Goal: Task Accomplishment & Management: Manage account settings

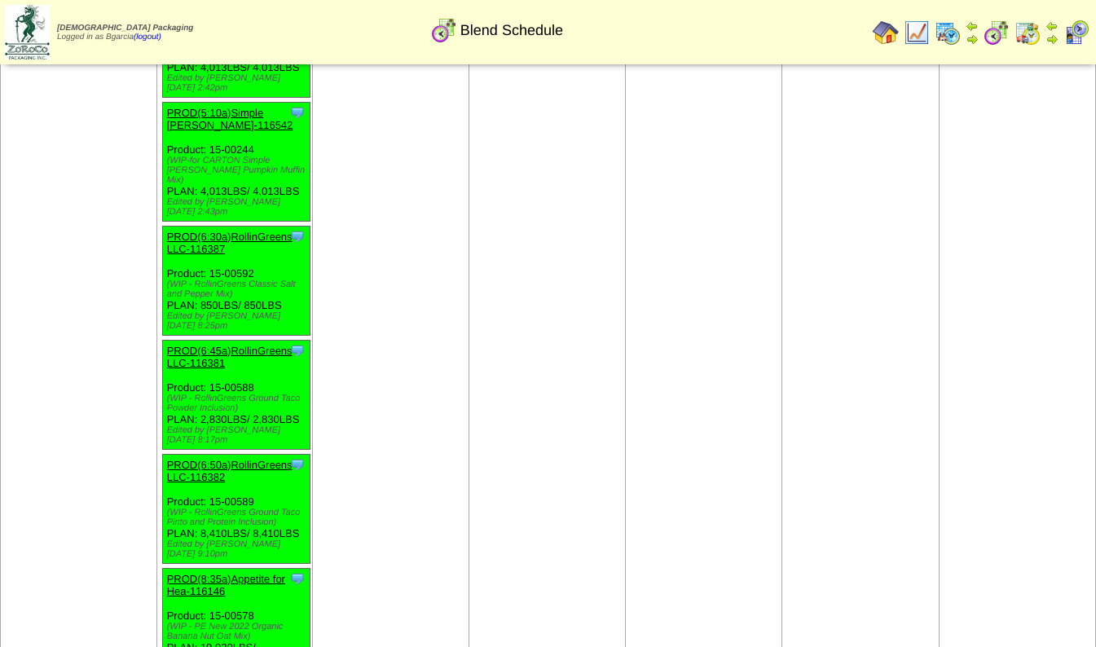
scroll to position [1272, 0]
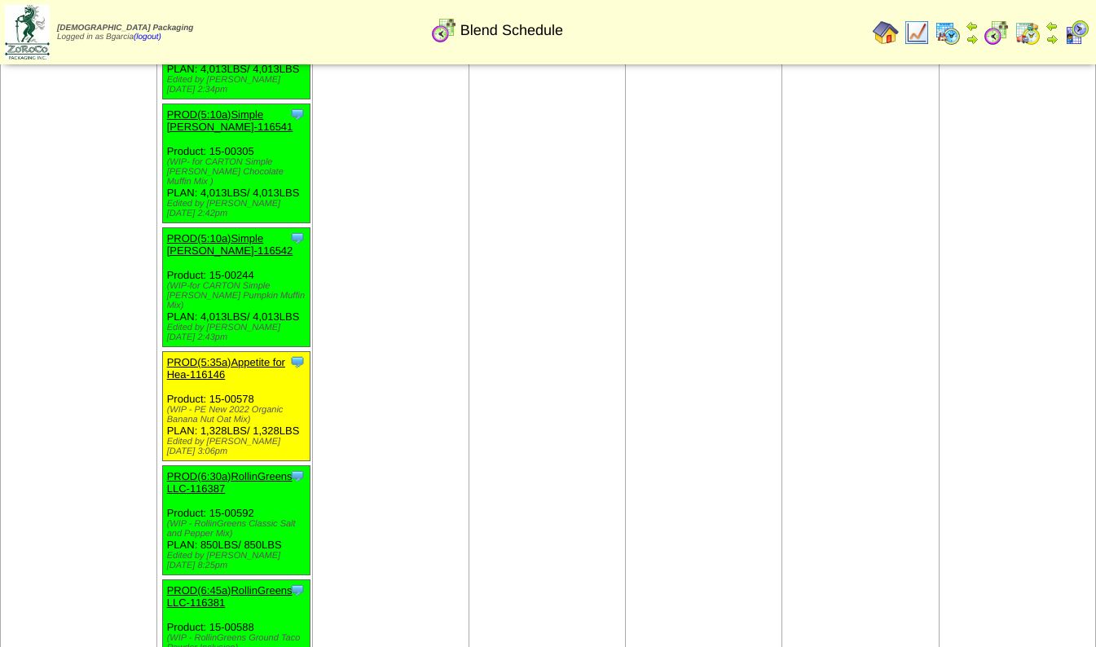
scroll to position [1147, 0]
click at [203, 355] on link "PROD(5:35a)Appetite for Hea-116146" at bounding box center [226, 367] width 118 height 24
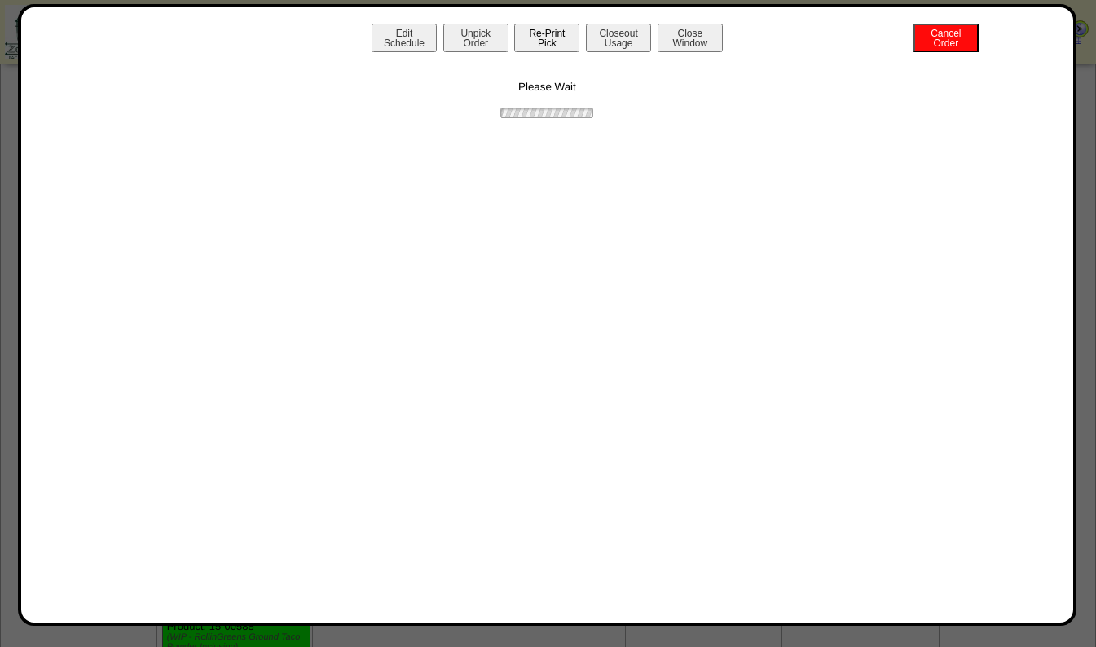
click at [536, 32] on button "Re-Print Pick" at bounding box center [546, 38] width 65 height 29
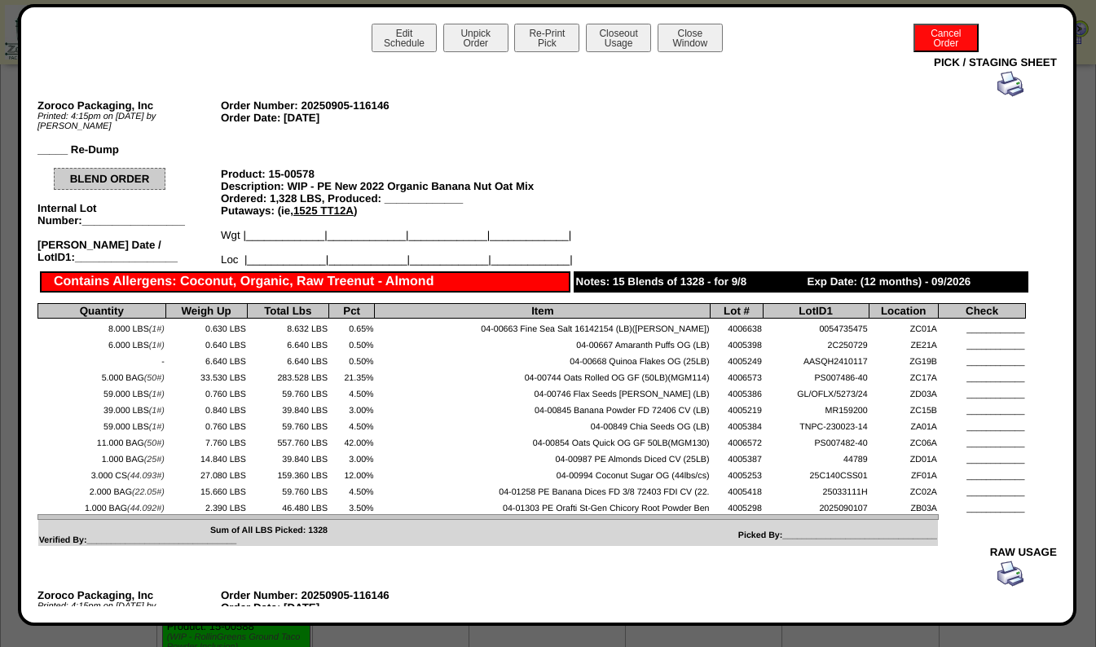
click at [998, 98] on link at bounding box center [1011, 93] width 26 height 12
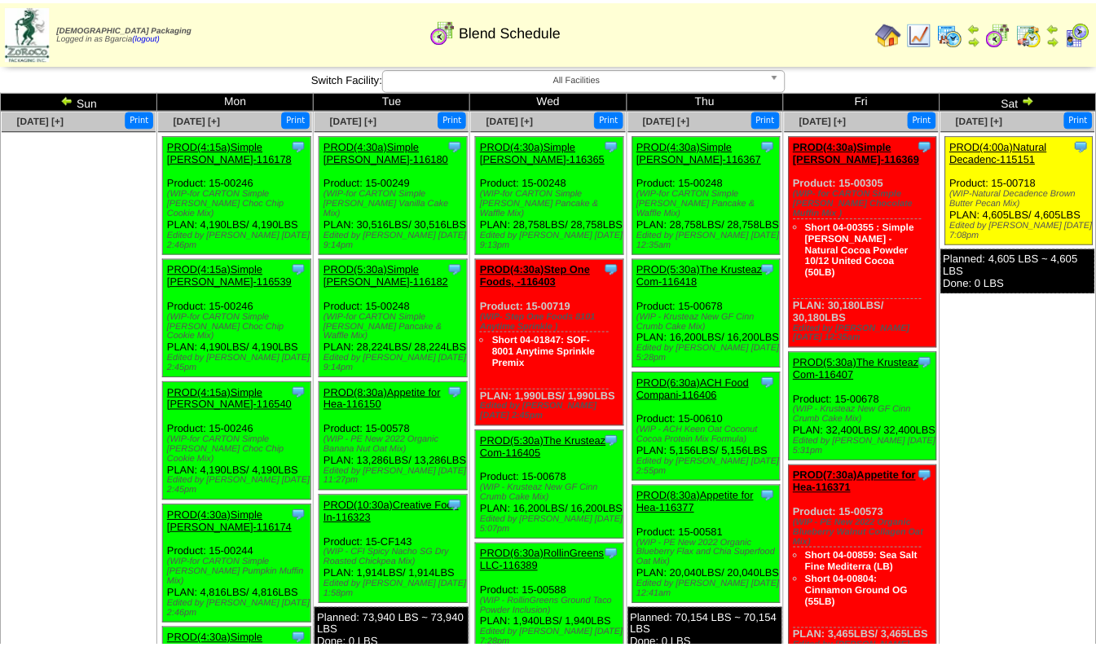
scroll to position [1147, 0]
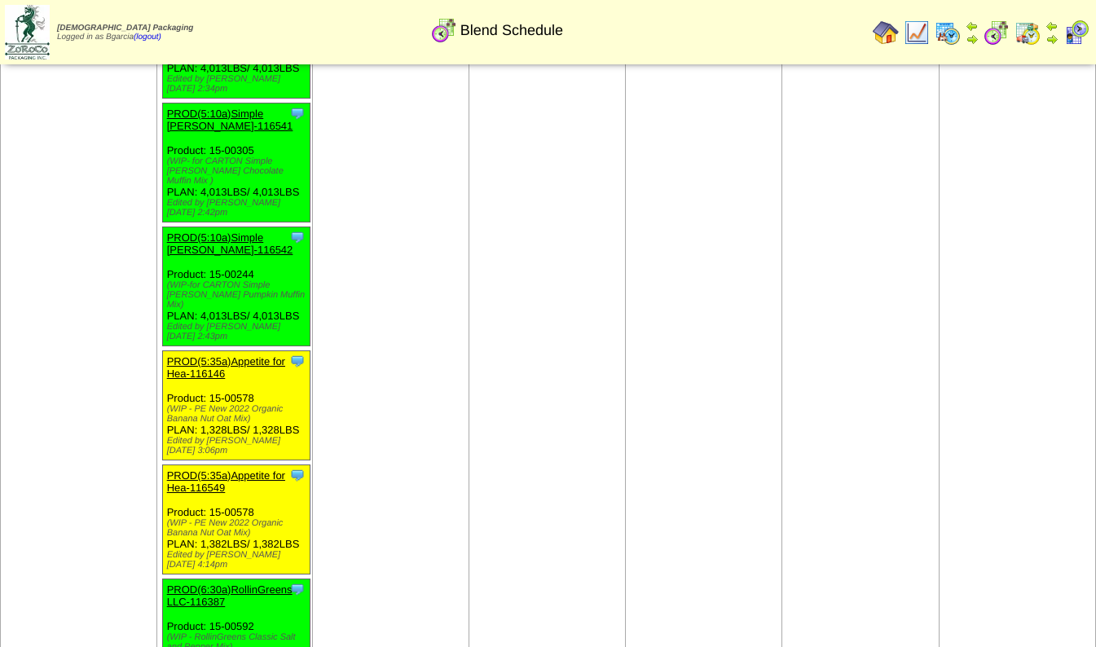
click at [181, 469] on link "PROD(5:35a)Appetite for Hea-116549" at bounding box center [226, 481] width 118 height 24
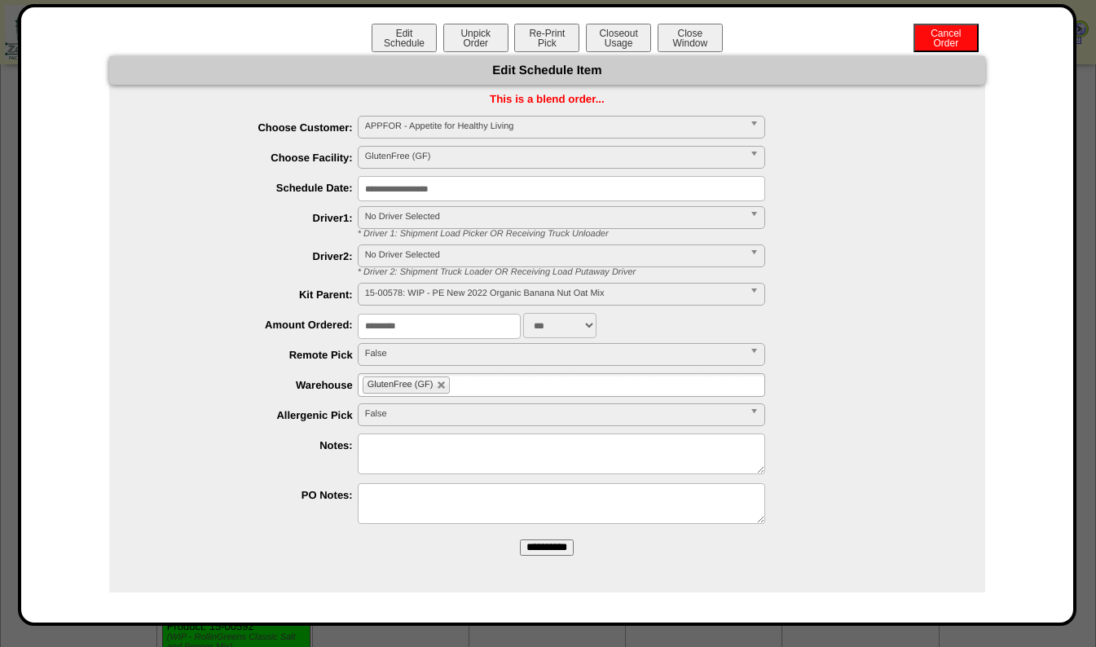
click at [430, 324] on input "*********" at bounding box center [439, 326] width 163 height 25
type input "****"
click at [520, 540] on input "**********" at bounding box center [547, 548] width 54 height 16
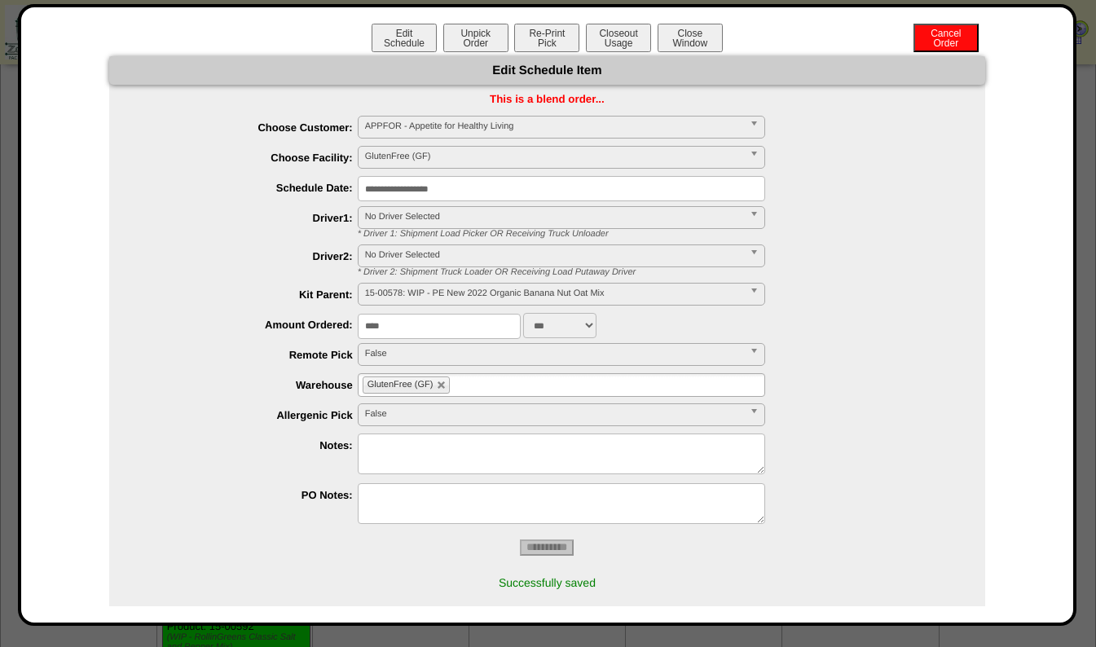
click at [450, 19] on div "**********" at bounding box center [547, 315] width 1059 height 622
click at [454, 28] on button "Unpick Order" at bounding box center [475, 38] width 65 height 29
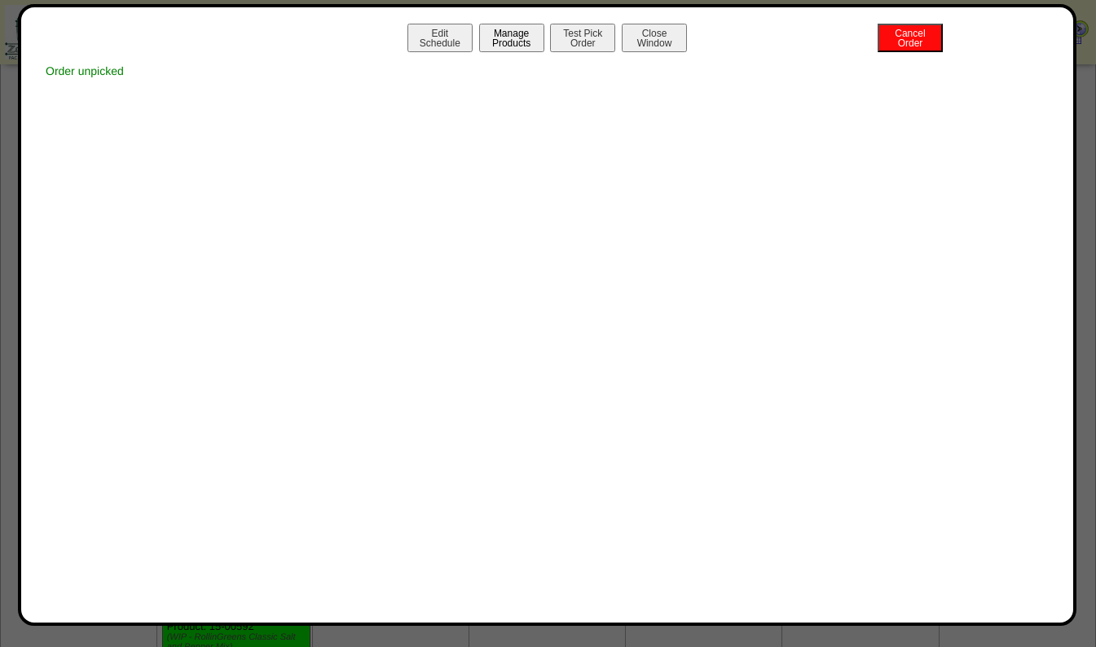
click at [509, 47] on button "Manage Products" at bounding box center [511, 38] width 65 height 29
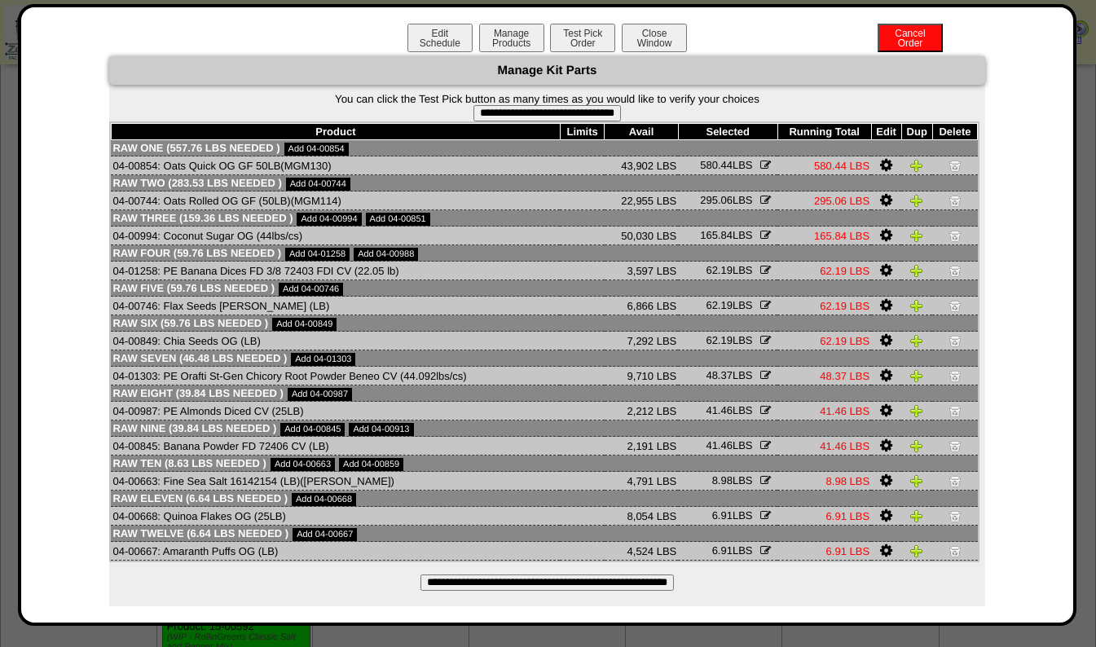
click at [600, 588] on input "**********" at bounding box center [547, 583] width 253 height 16
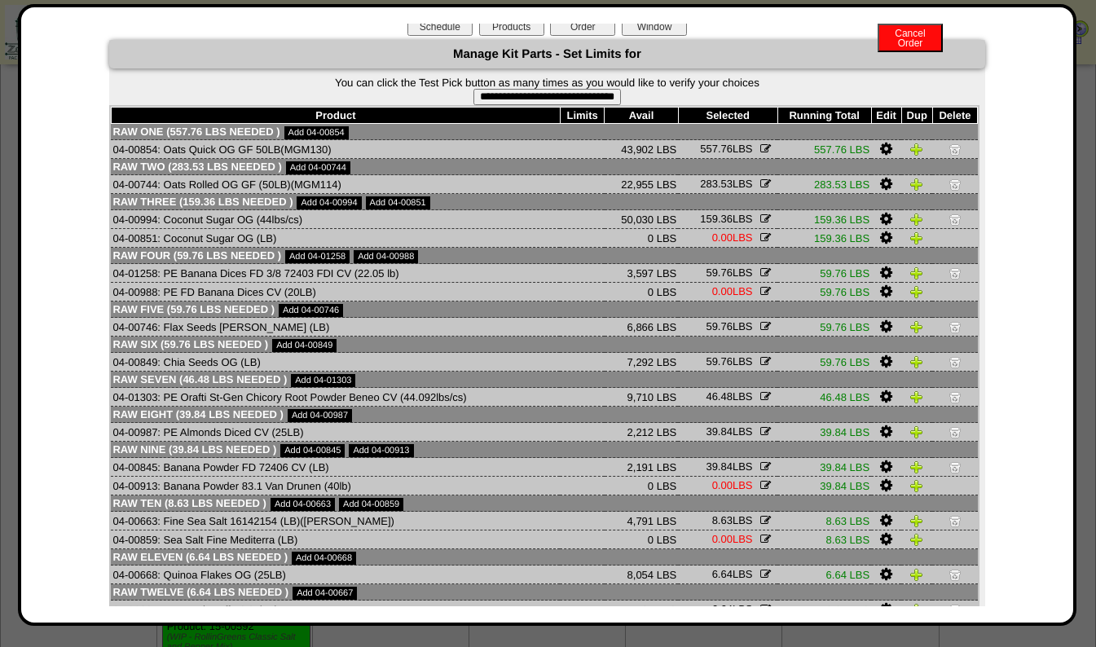
scroll to position [6, 0]
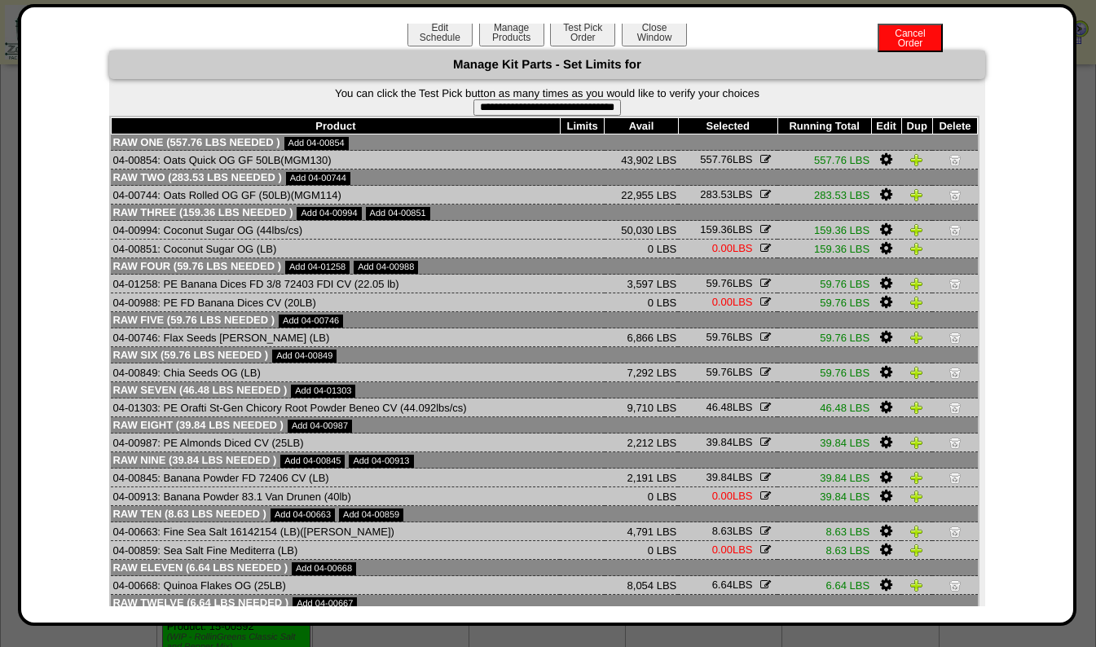
click at [562, 109] on input "**********" at bounding box center [548, 107] width 148 height 16
type input "**********"
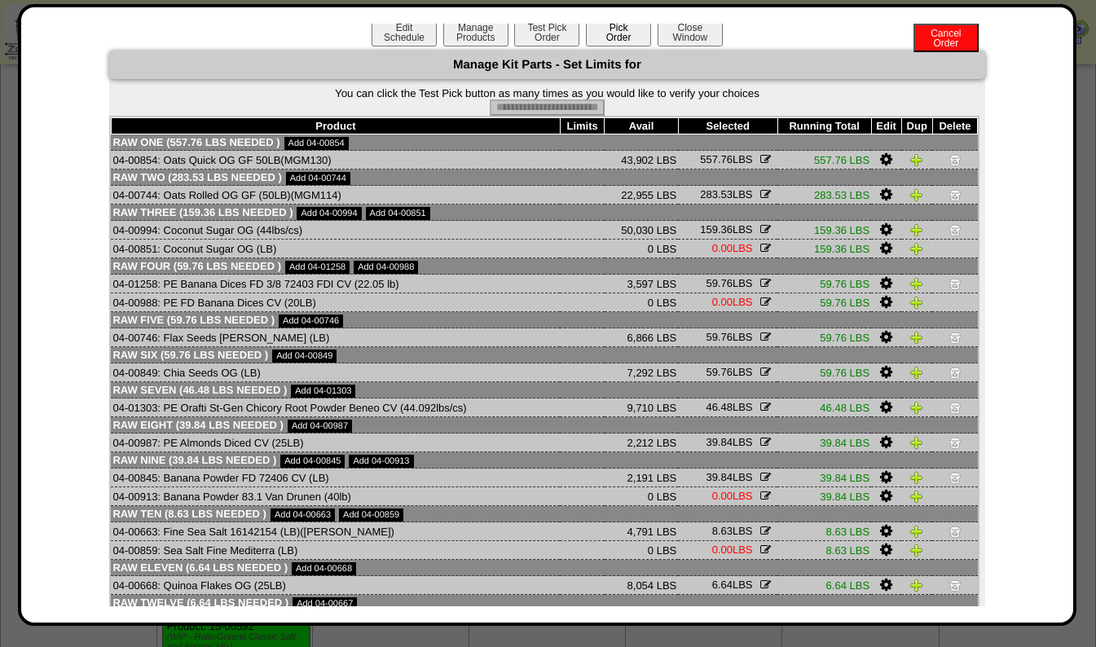
click at [599, 38] on button "Pick Order" at bounding box center [618, 32] width 65 height 29
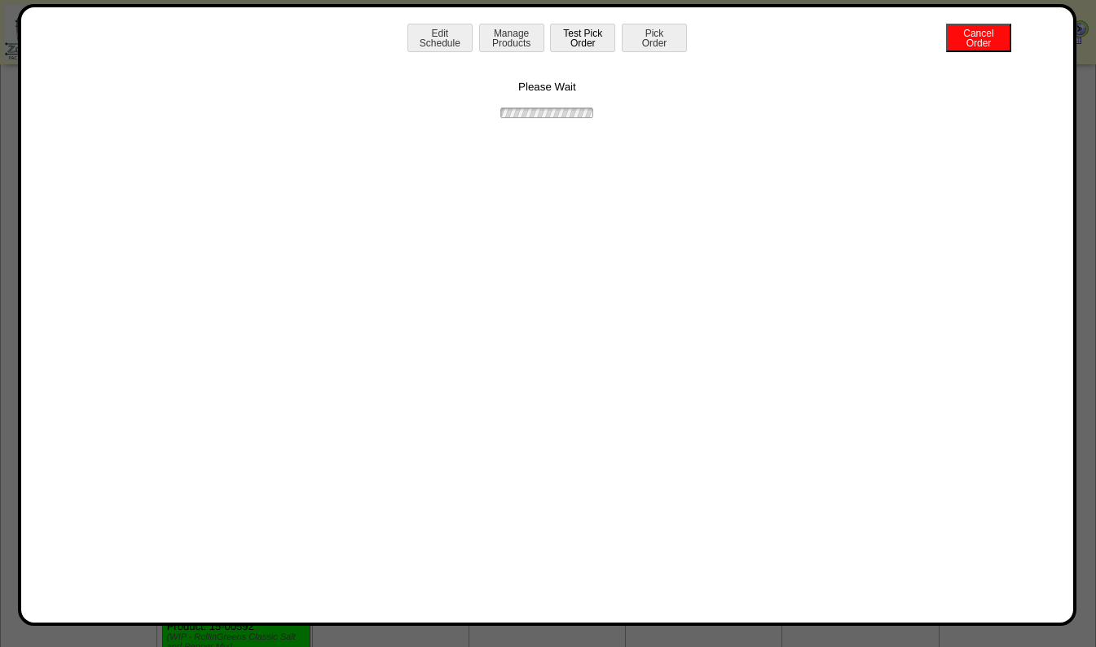
scroll to position [0, 0]
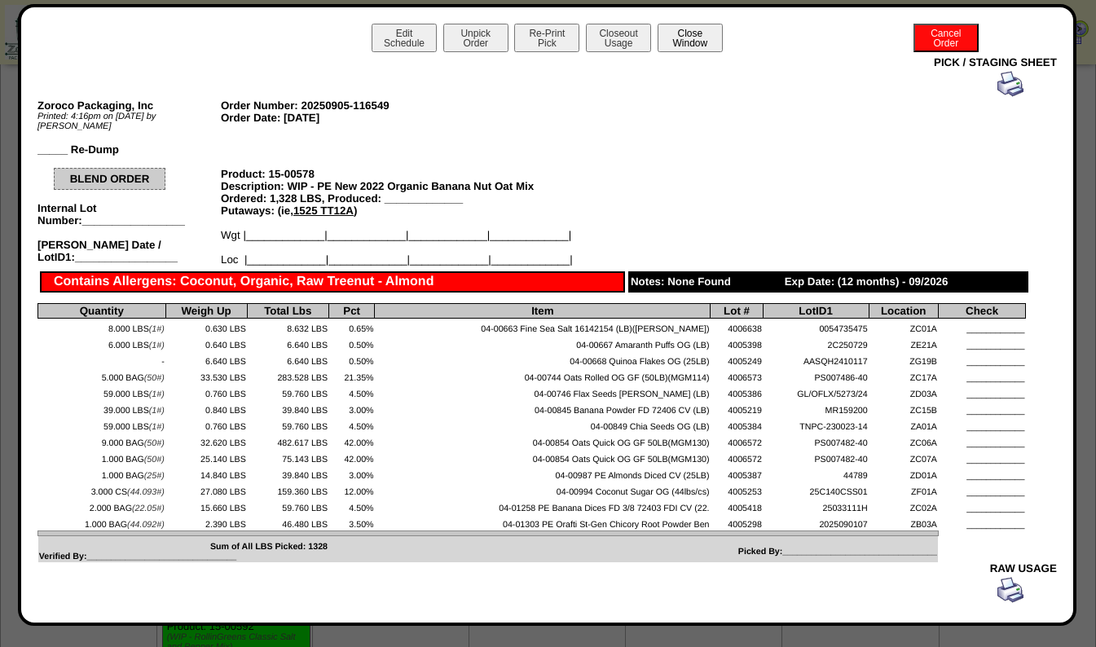
click at [689, 42] on button "Close Window" at bounding box center [690, 38] width 65 height 29
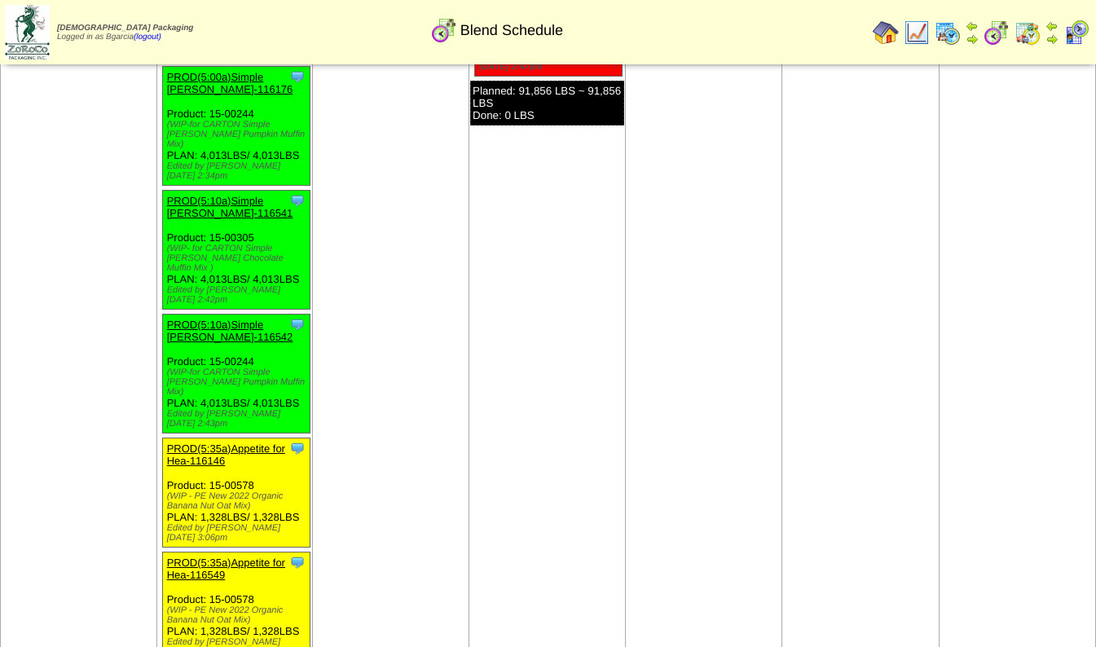
scroll to position [1066, 0]
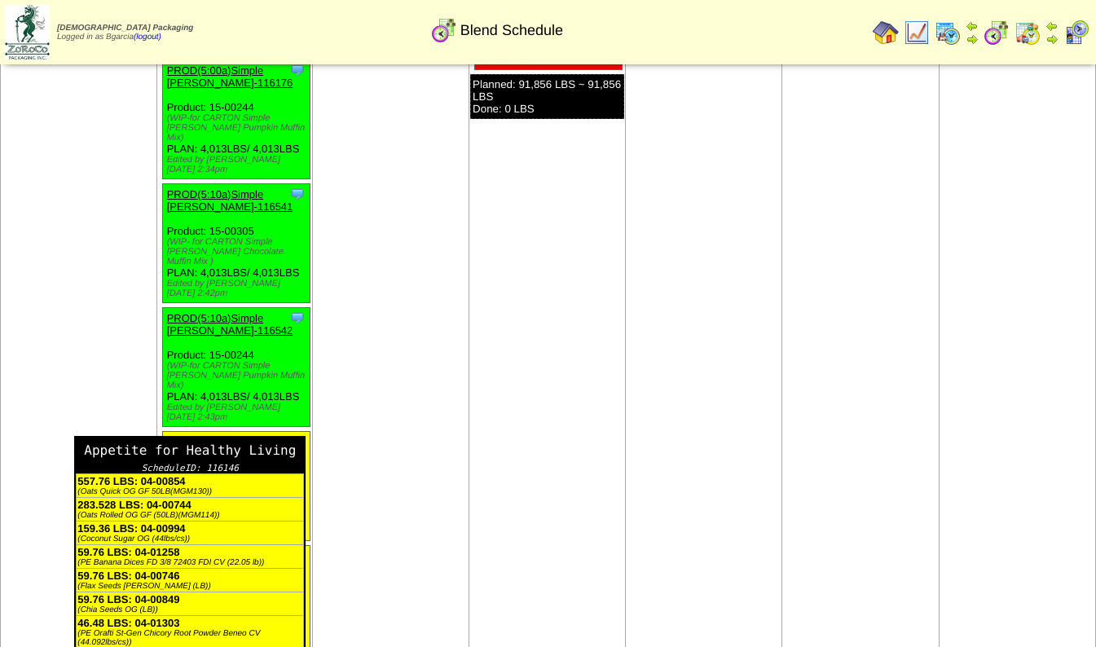
click at [289, 438] on div "Appetite for Healthy Living" at bounding box center [190, 450] width 228 height 25
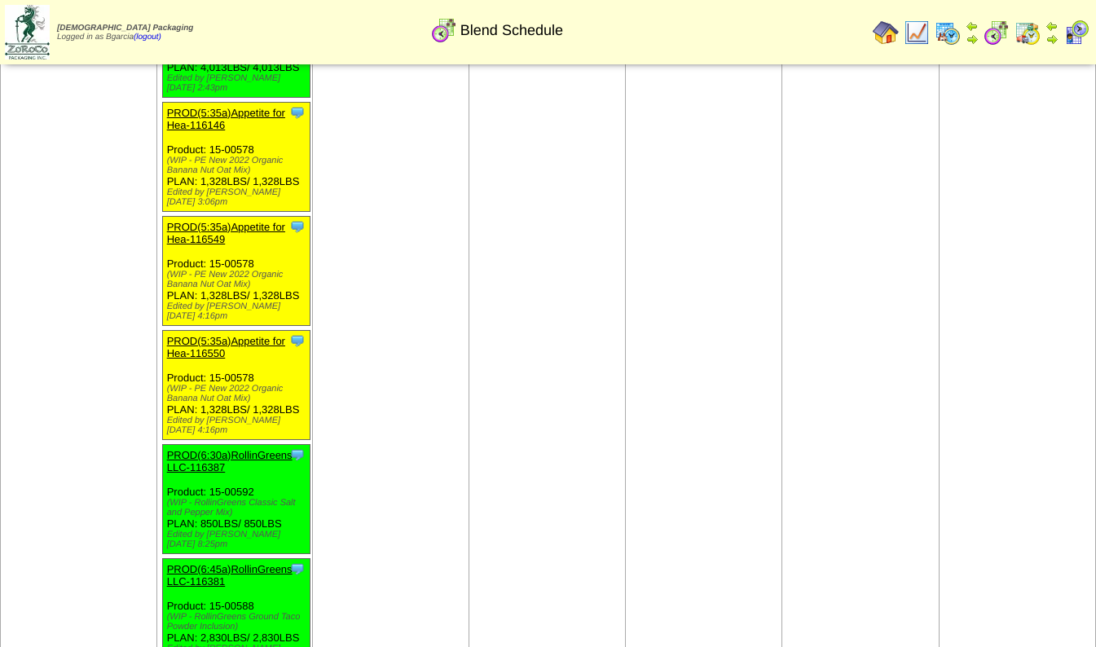
click at [390, 243] on td "Sep 09 [+] Print Clone Item PROD(4:30a)Simple Mills-116180 Simple Mills Schedul…" at bounding box center [391, 58] width 156 height 2689
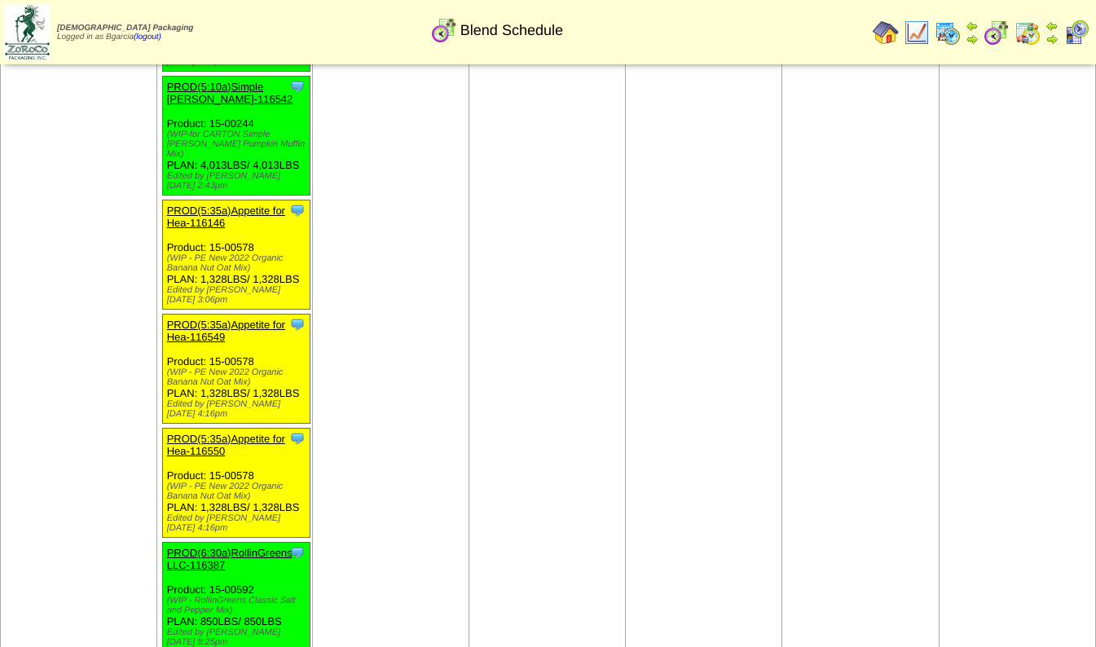
scroll to position [1090, 0]
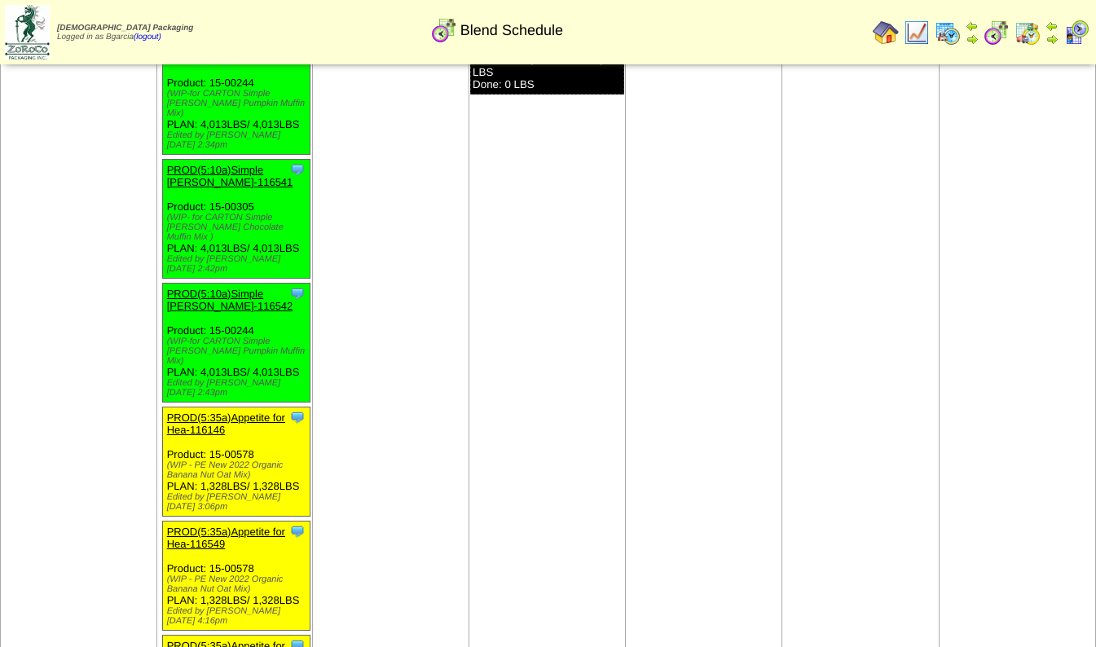
click at [204, 412] on link "PROD(5:35a)Appetite for Hea-116146" at bounding box center [226, 424] width 118 height 24
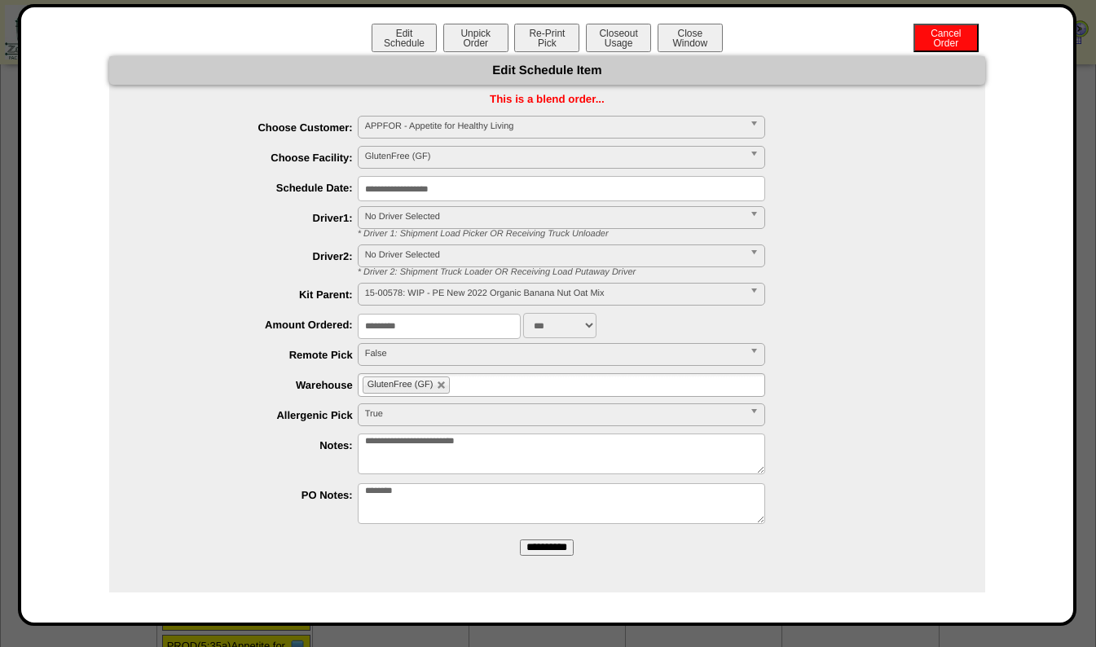
click at [546, 46] on button "Re-Print Pick" at bounding box center [546, 38] width 65 height 29
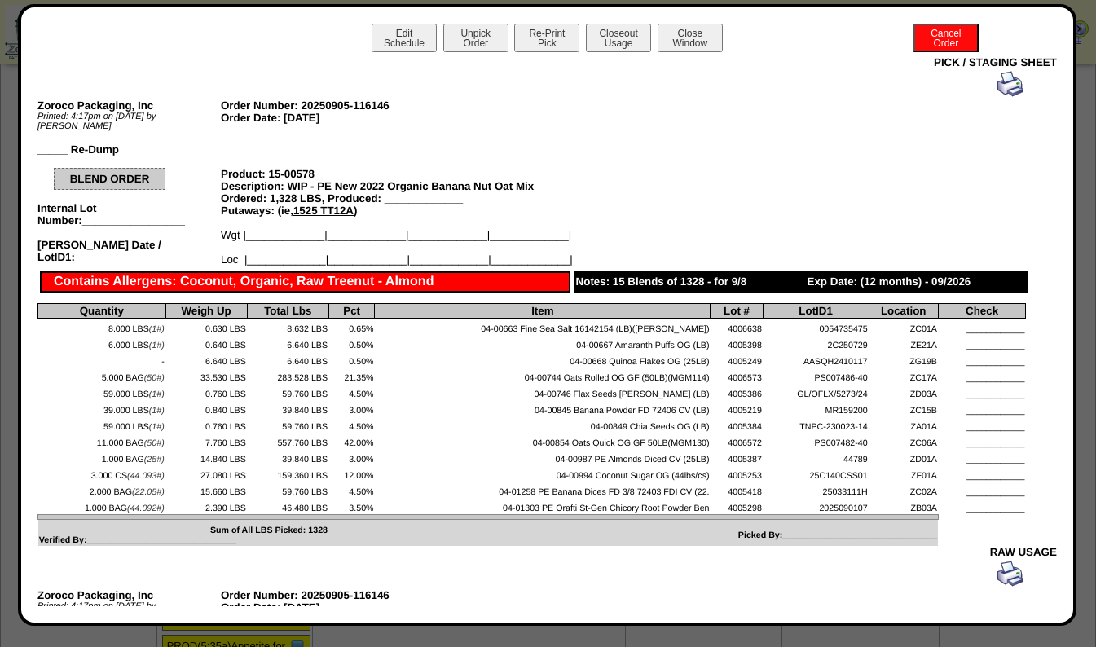
scroll to position [1, 0]
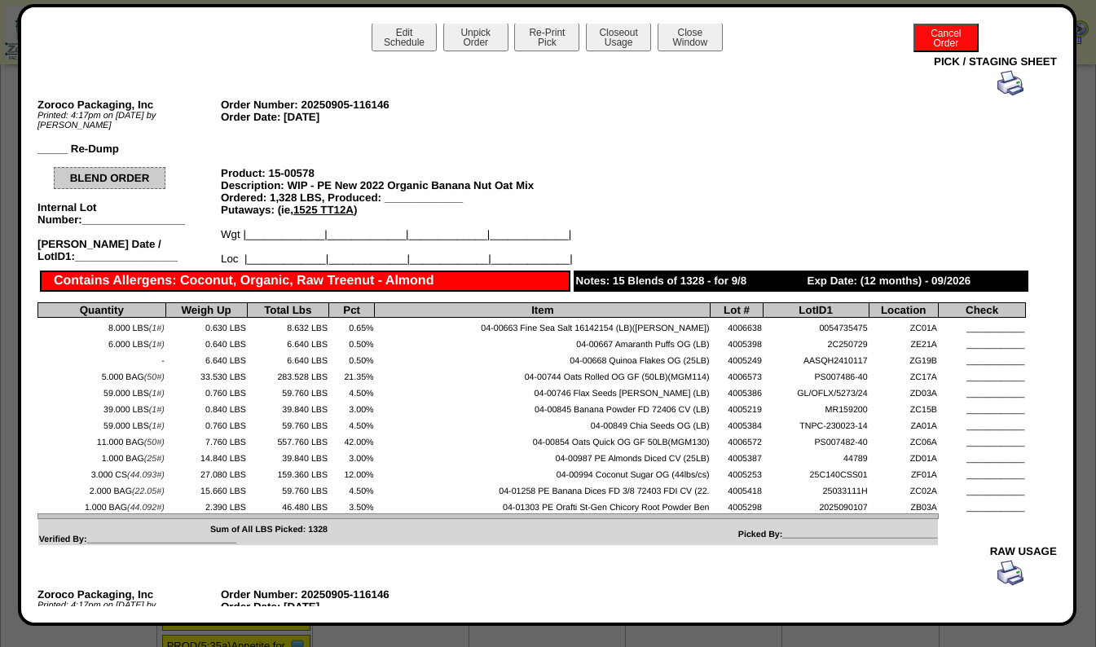
click at [998, 83] on img at bounding box center [1011, 83] width 26 height 26
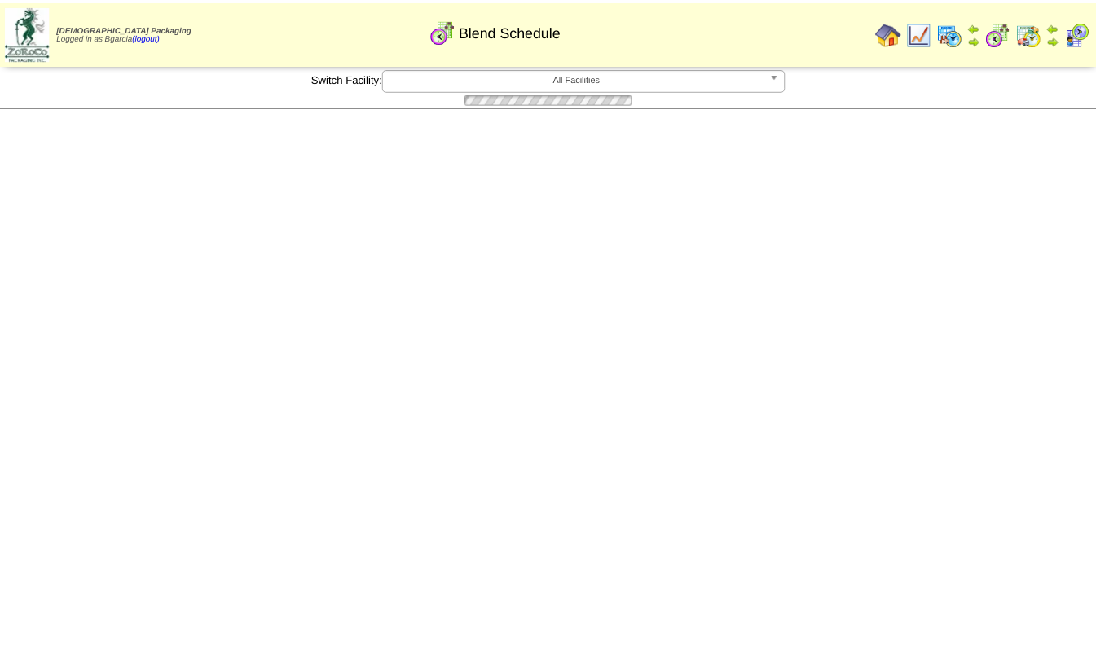
scroll to position [1090, 0]
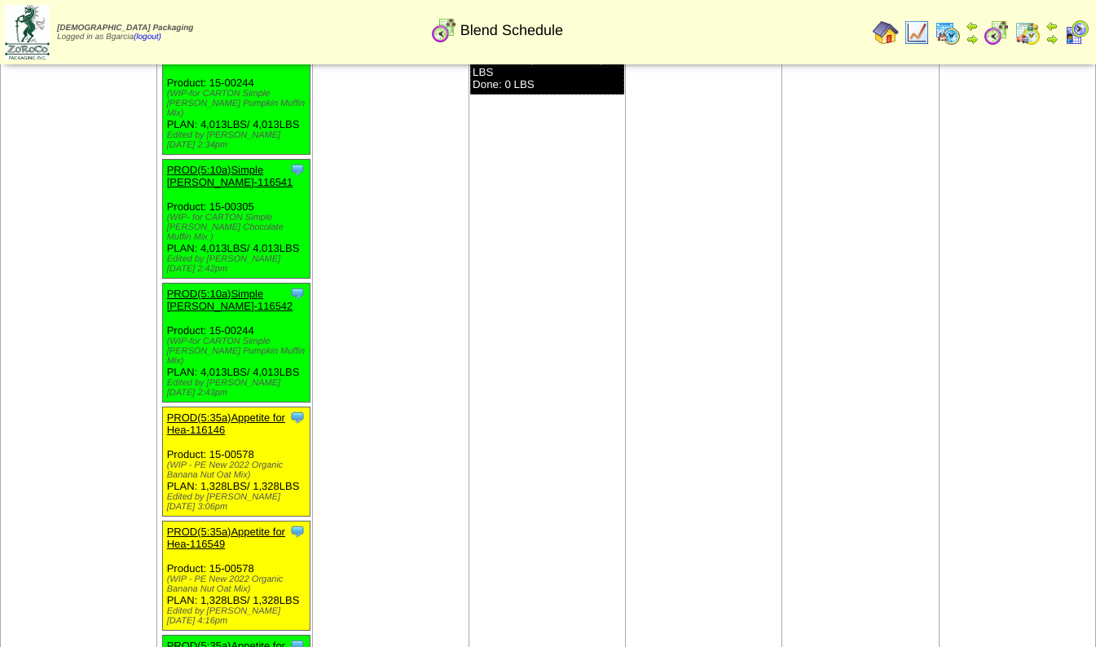
click at [197, 526] on link "PROD(5:35a)Appetite for Hea-116549" at bounding box center [226, 538] width 118 height 24
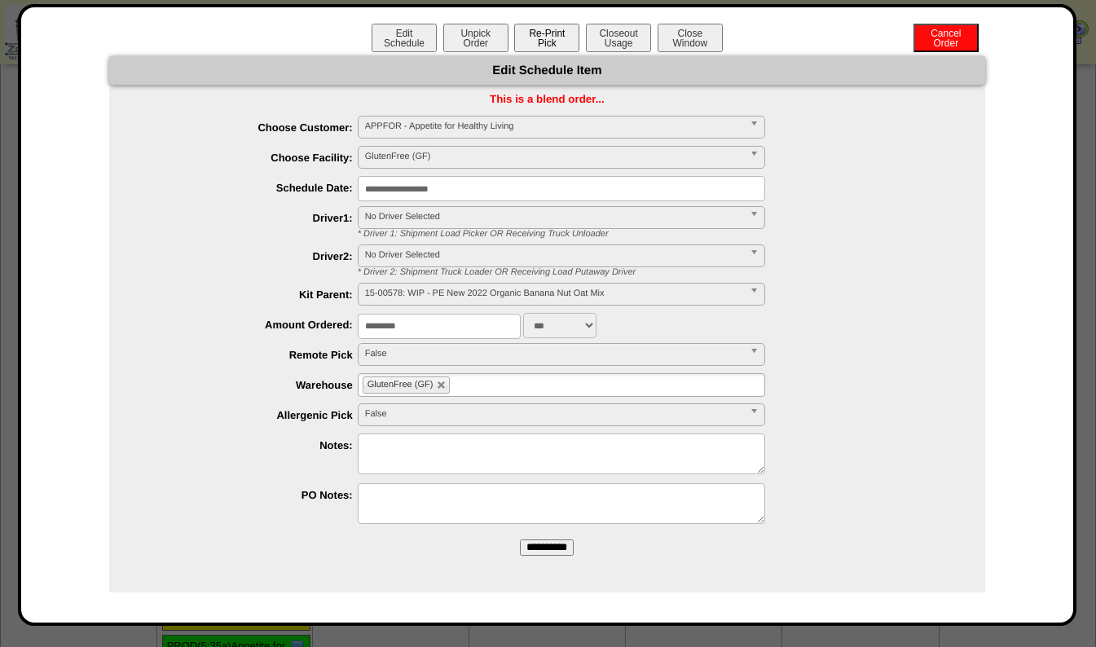
click at [535, 35] on button "Re-Print Pick" at bounding box center [546, 38] width 65 height 29
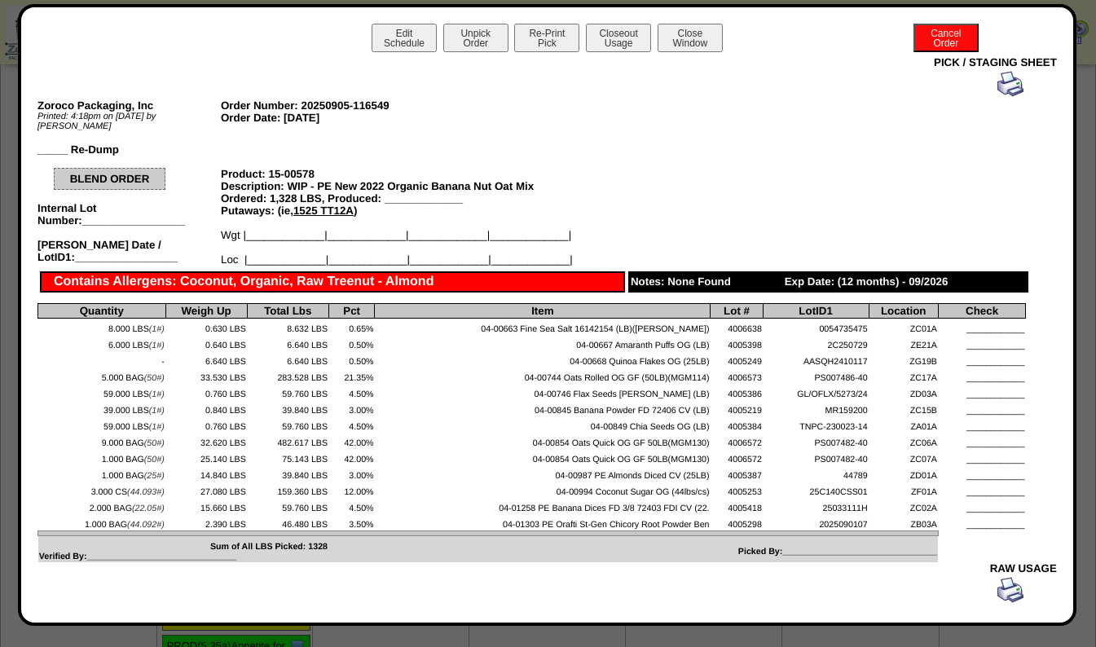
click at [998, 85] on img at bounding box center [1011, 84] width 26 height 26
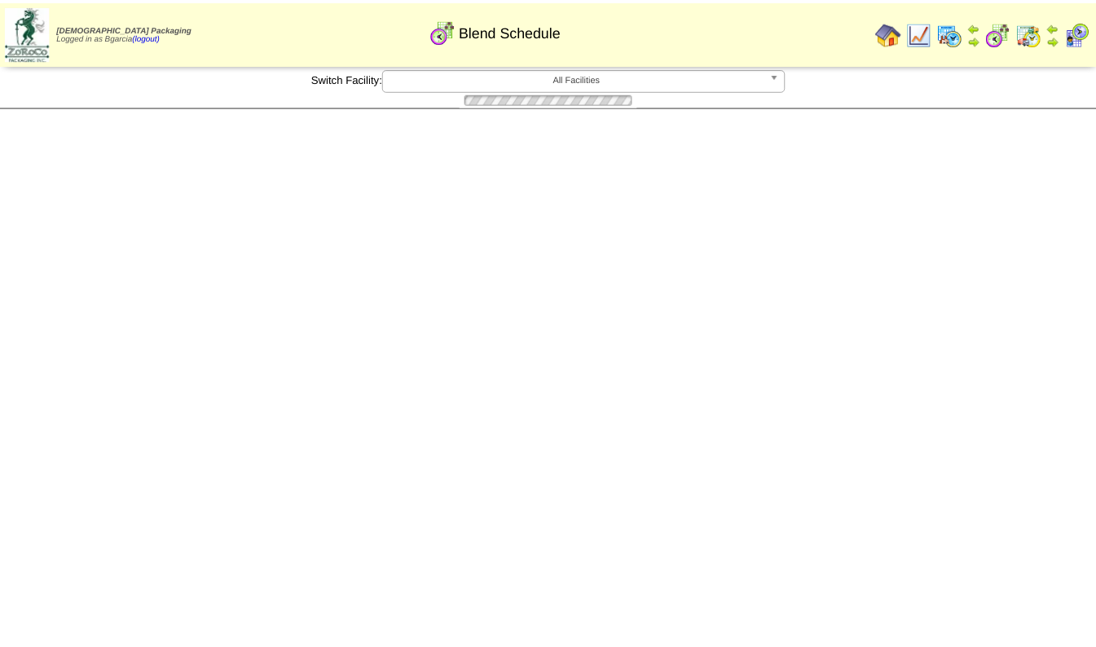
scroll to position [1090, 0]
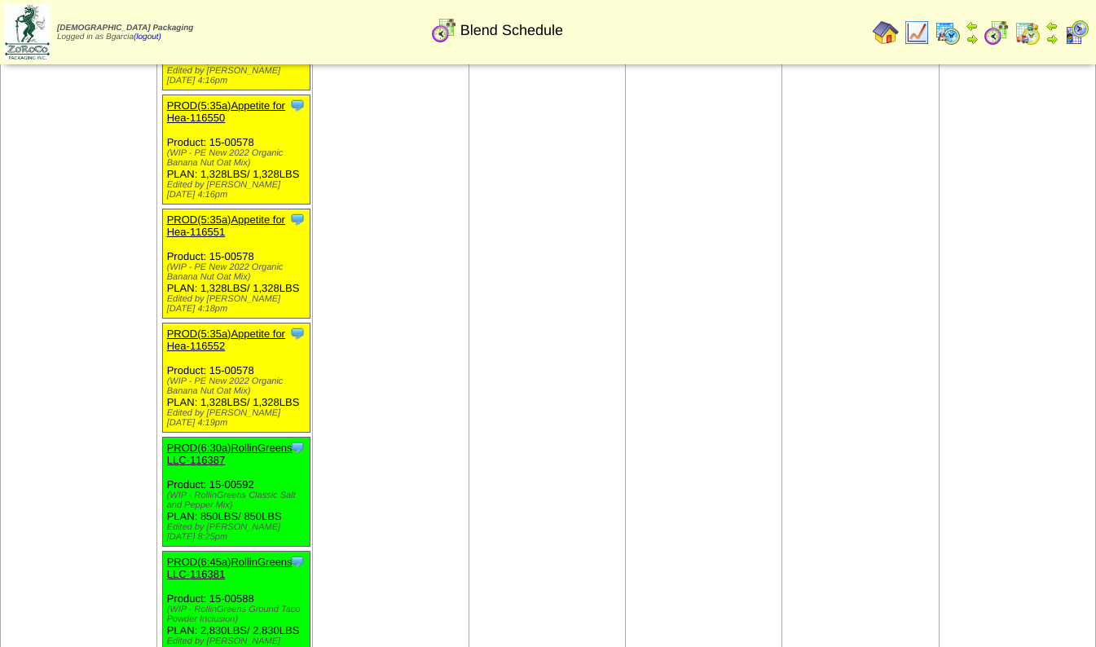
scroll to position [1663, 0]
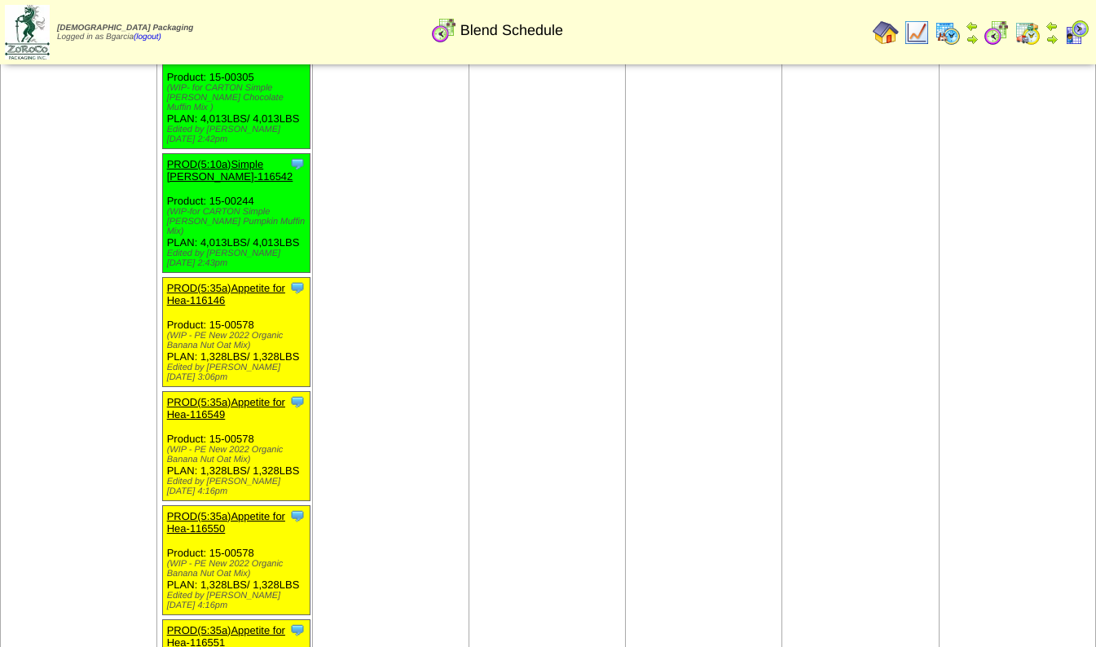
scroll to position [1214, 0]
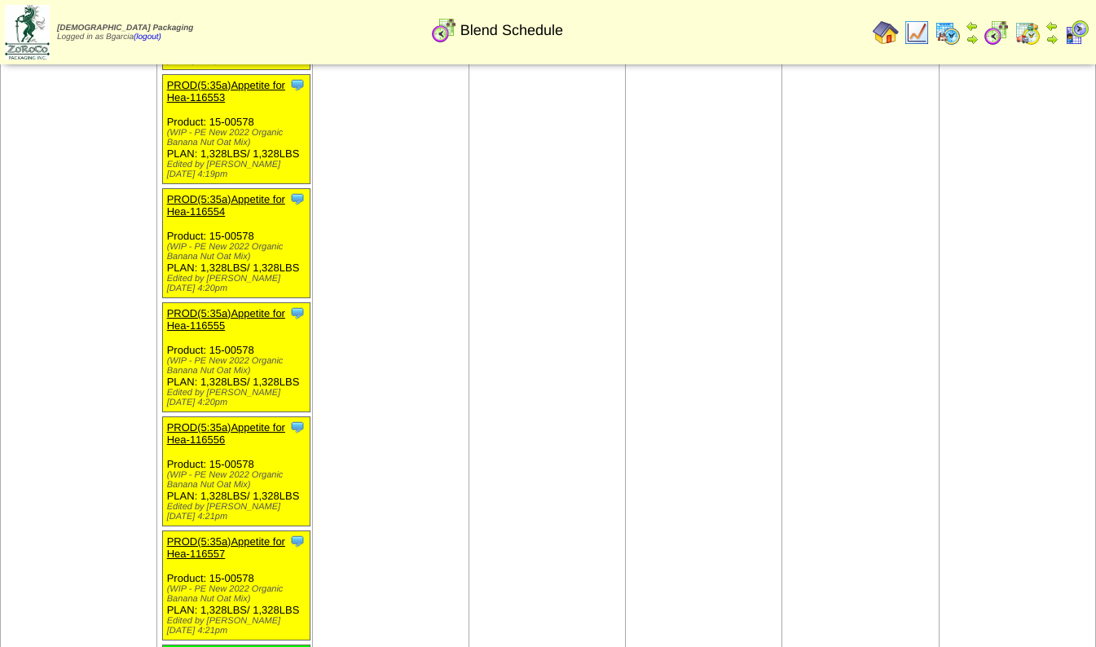
scroll to position [1992, 0]
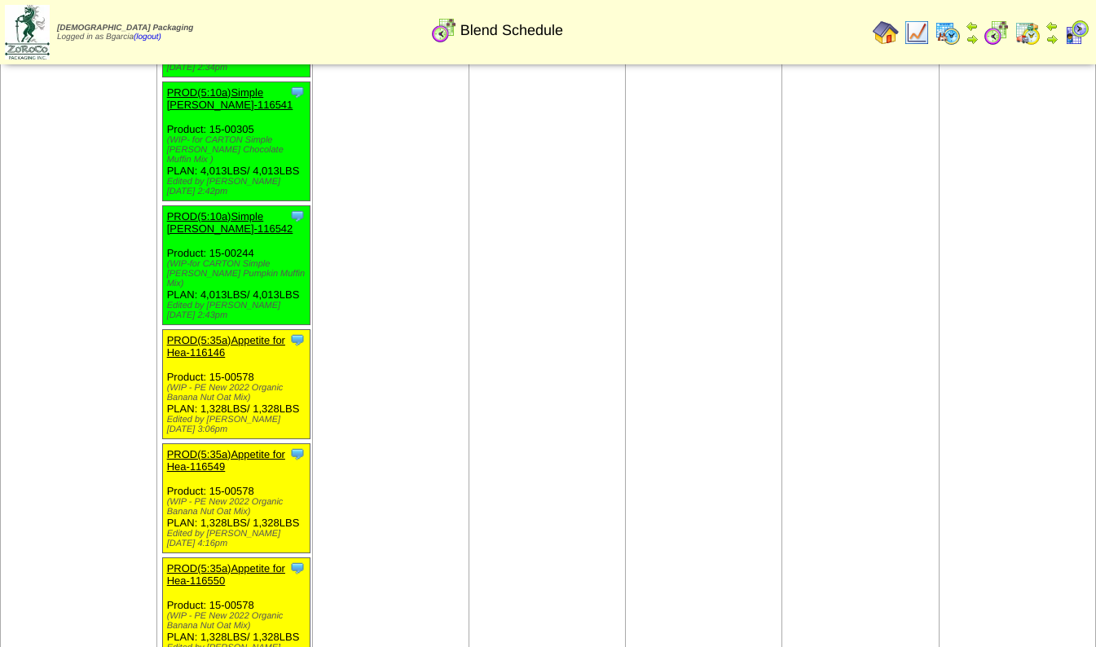
scroll to position [1167, 0]
click at [184, 335] on link "PROD(5:35a)Appetite for Hea-116146" at bounding box center [226, 347] width 118 height 24
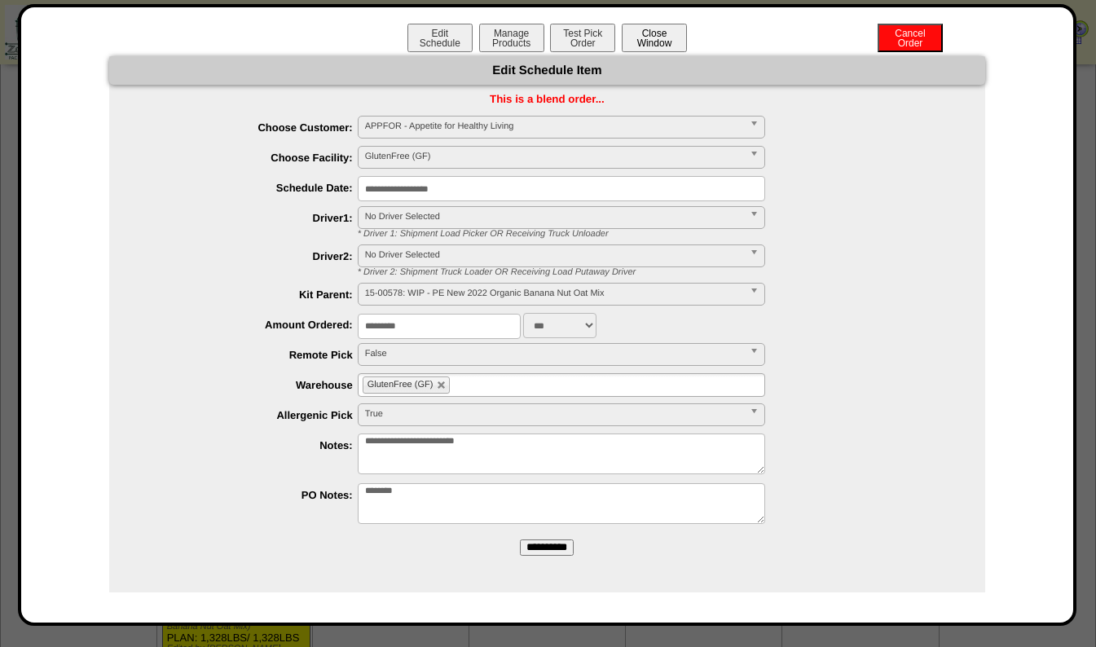
click at [658, 33] on button "Close Window" at bounding box center [654, 38] width 65 height 29
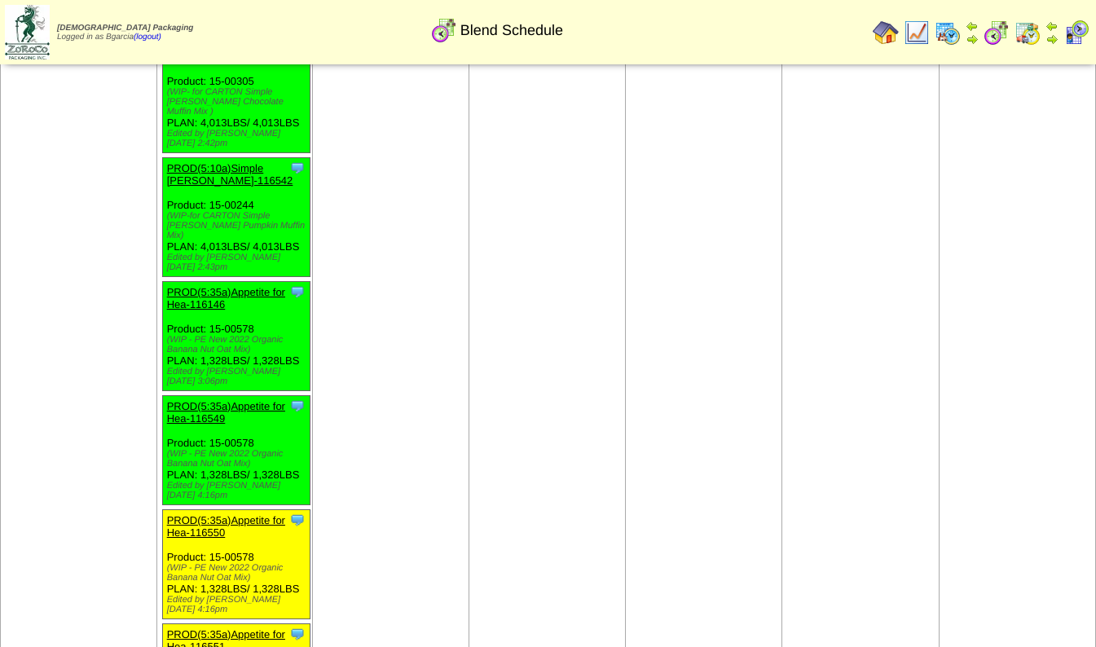
scroll to position [1211, 0]
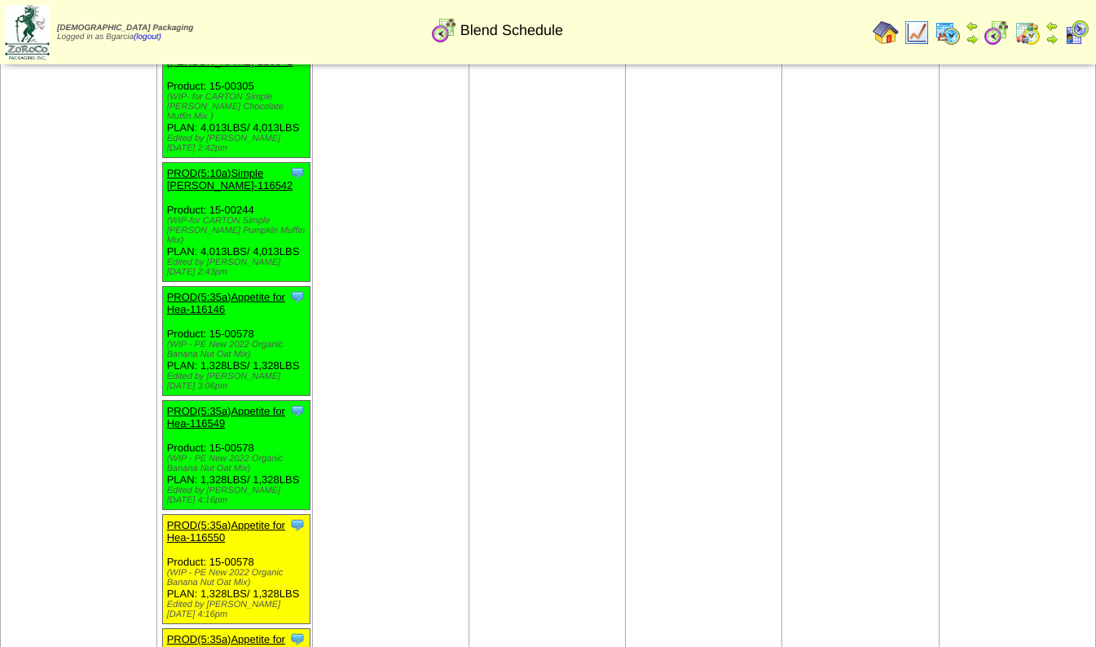
click at [214, 519] on link "PROD(5:35a)Appetite for Hea-116550" at bounding box center [226, 531] width 118 height 24
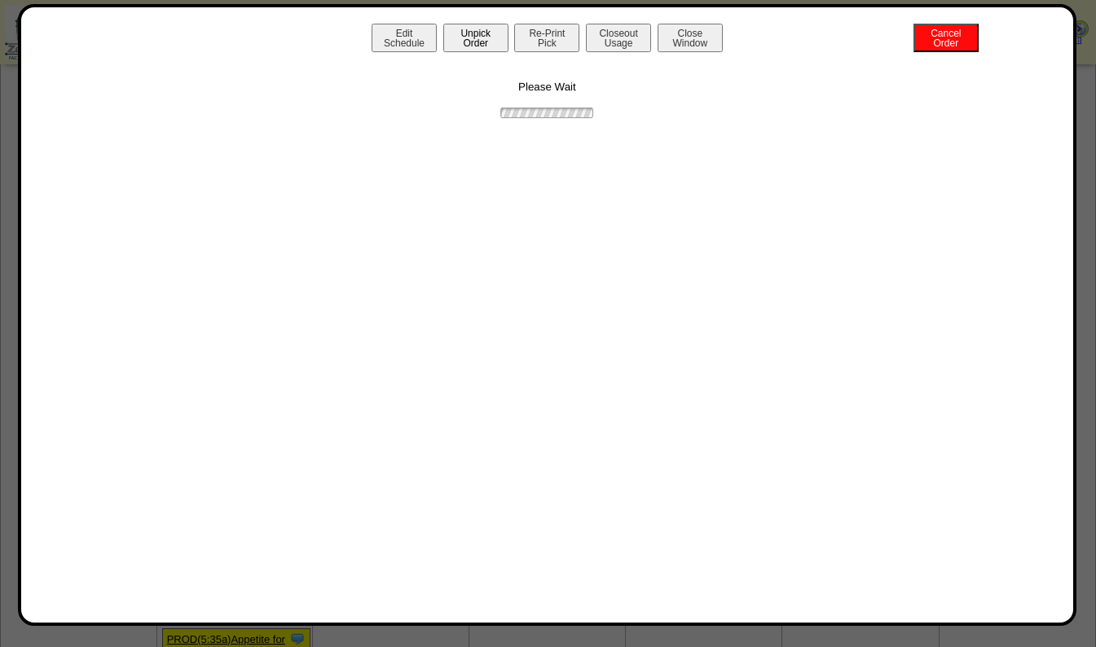
click at [453, 35] on button "Unpick Order" at bounding box center [475, 38] width 65 height 29
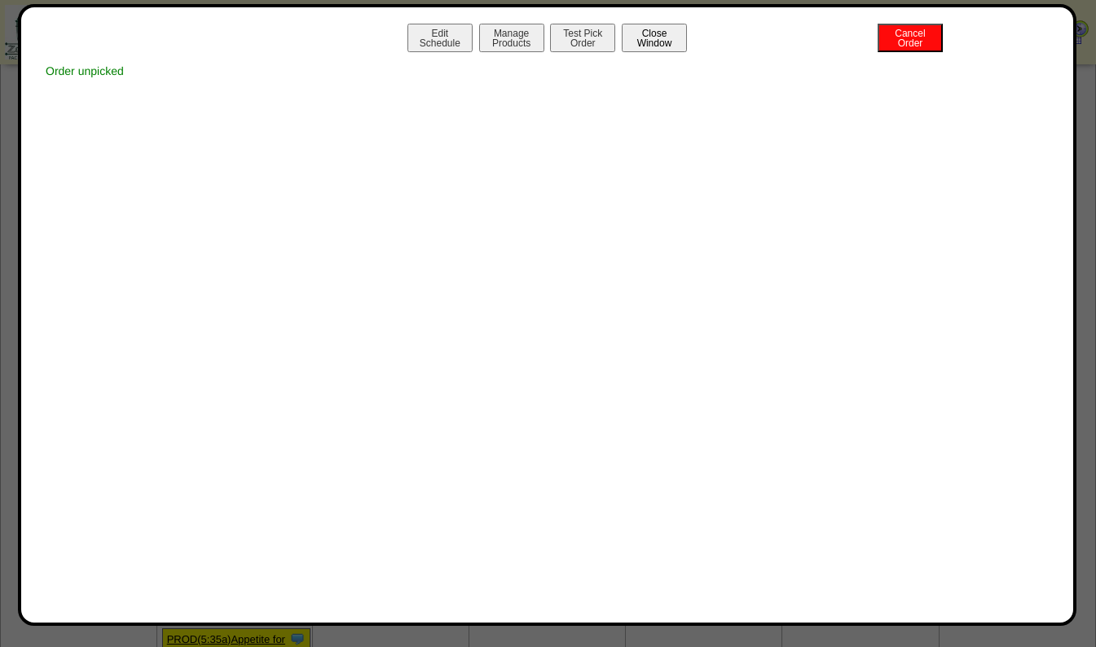
click at [654, 38] on button "Close Window" at bounding box center [654, 38] width 65 height 29
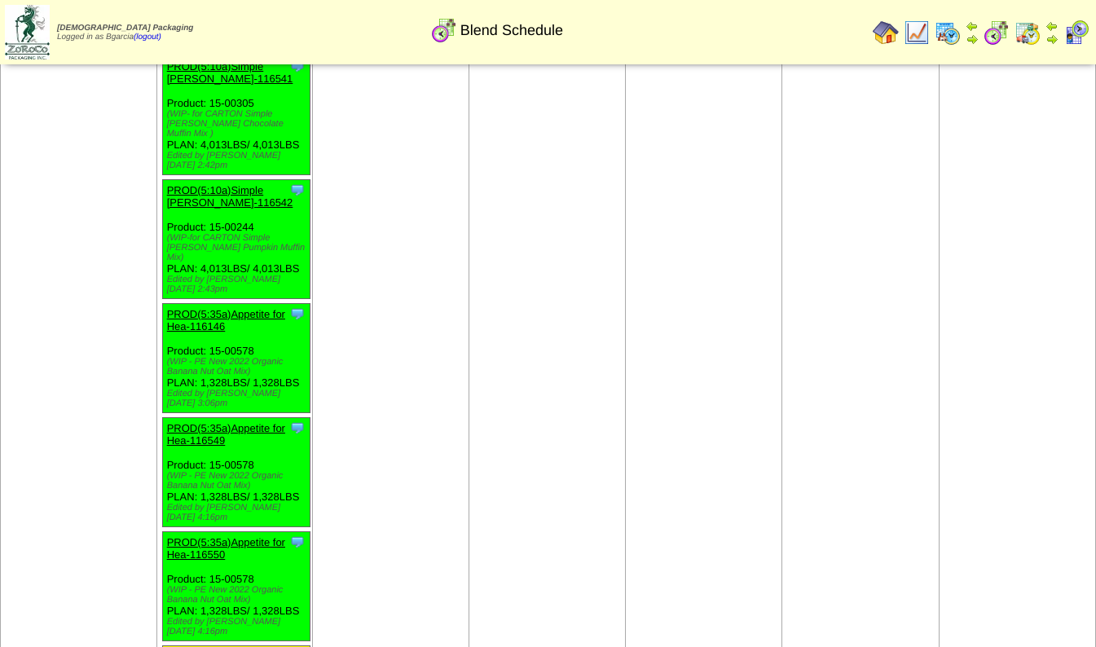
scroll to position [1196, 0]
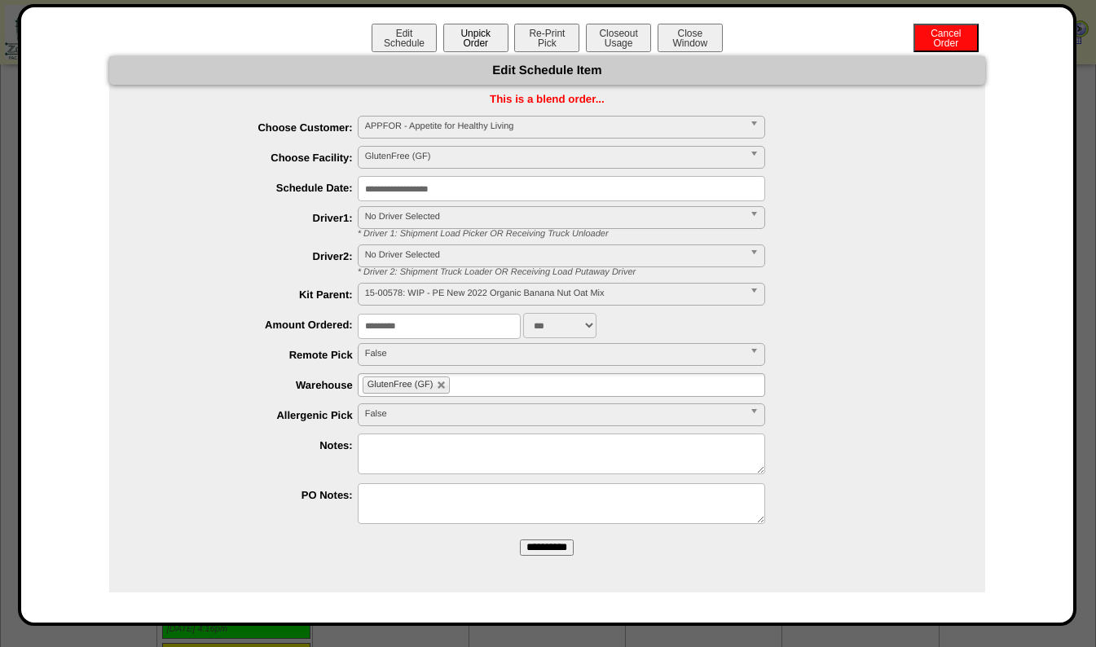
click at [471, 36] on button "Unpick Order" at bounding box center [475, 38] width 65 height 29
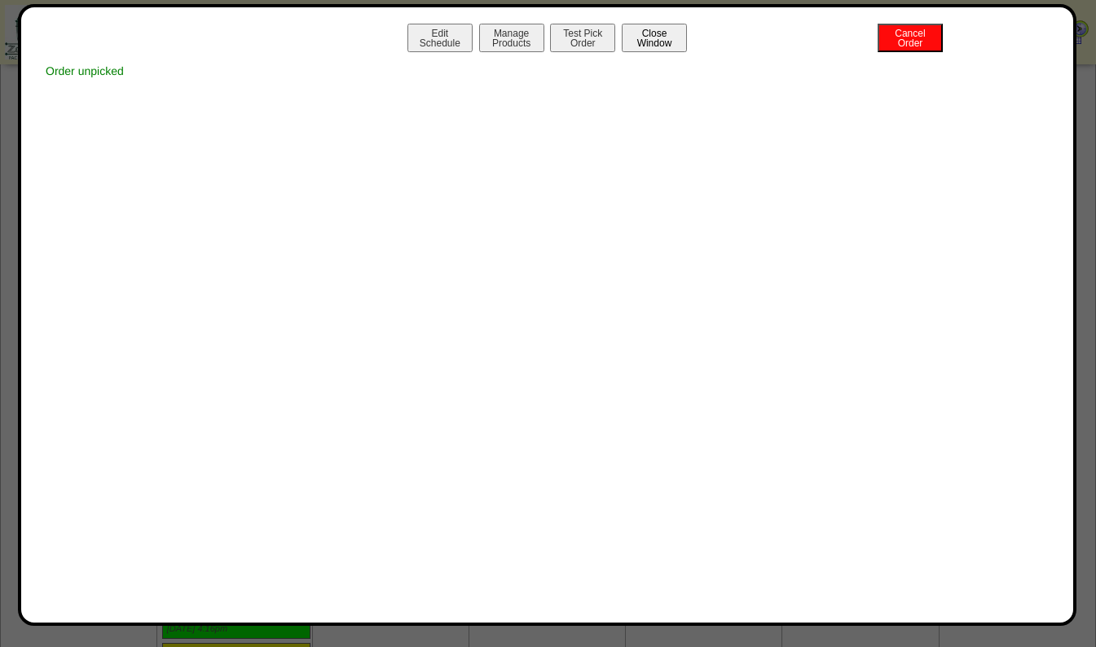
click at [656, 33] on button "Close Window" at bounding box center [654, 38] width 65 height 29
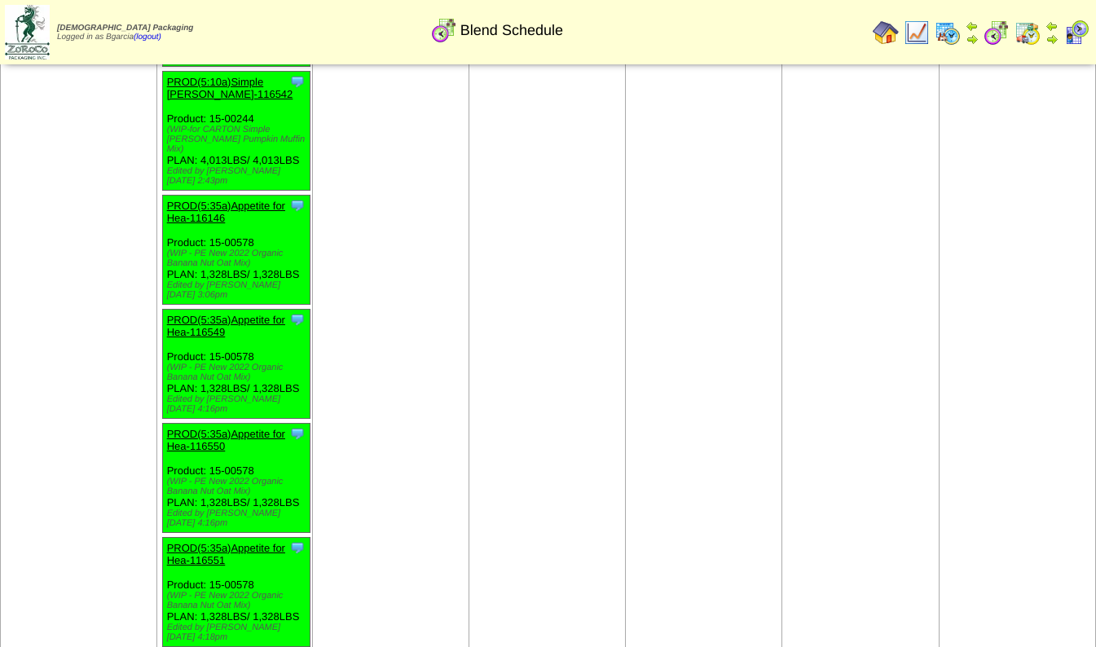
scroll to position [1302, 0]
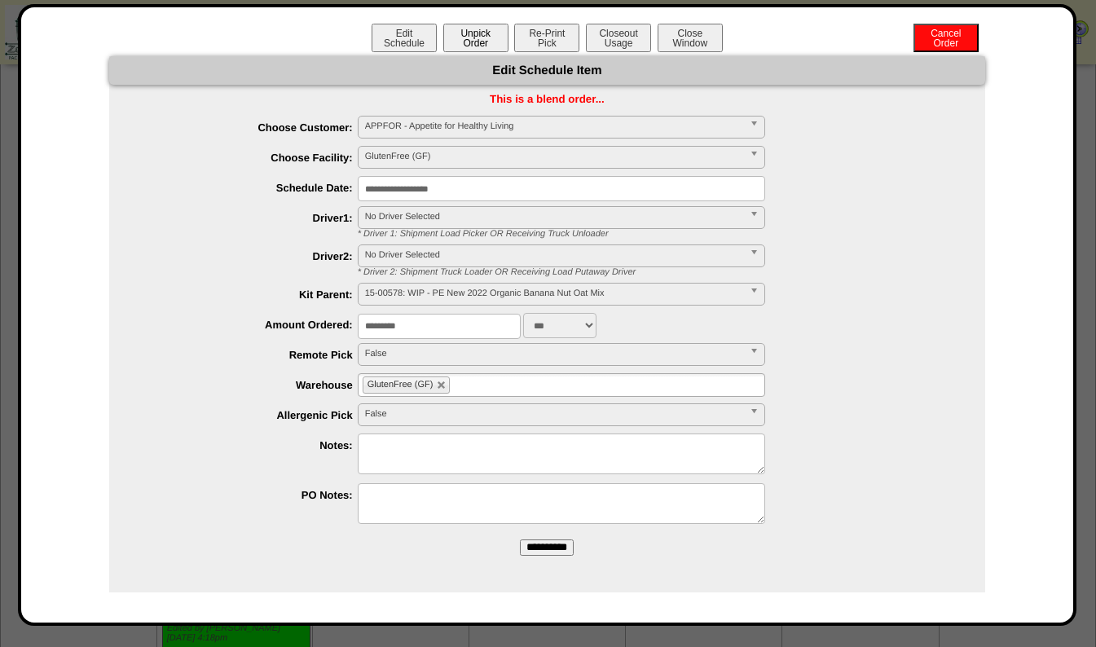
click at [456, 26] on button "Unpick Order" at bounding box center [475, 38] width 65 height 29
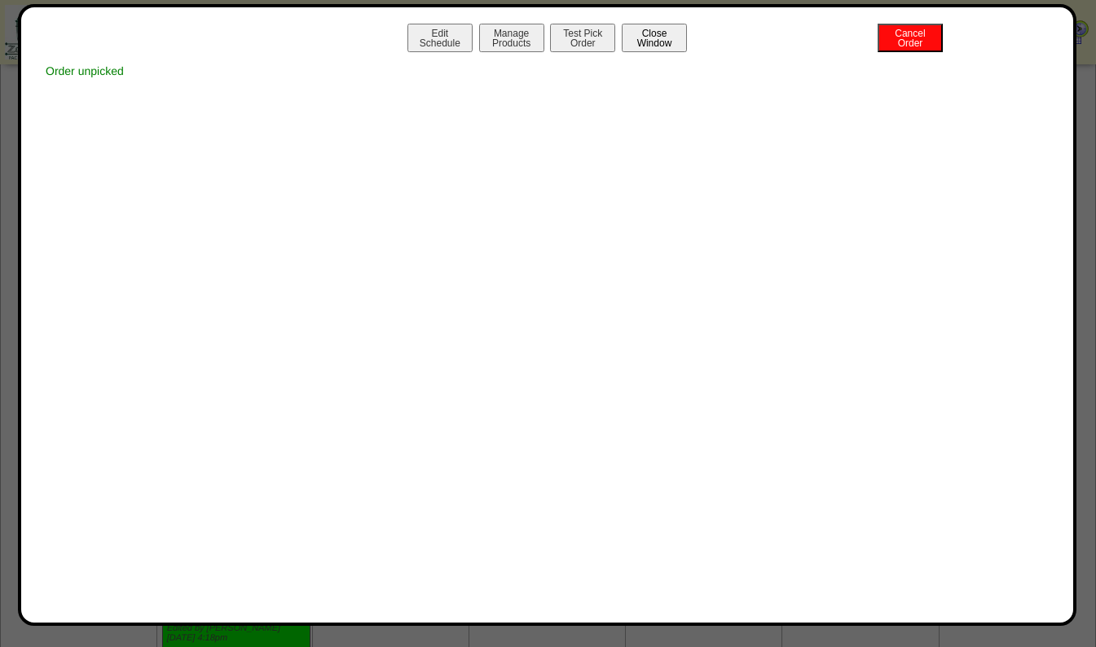
click at [674, 33] on button "Close Window" at bounding box center [654, 38] width 65 height 29
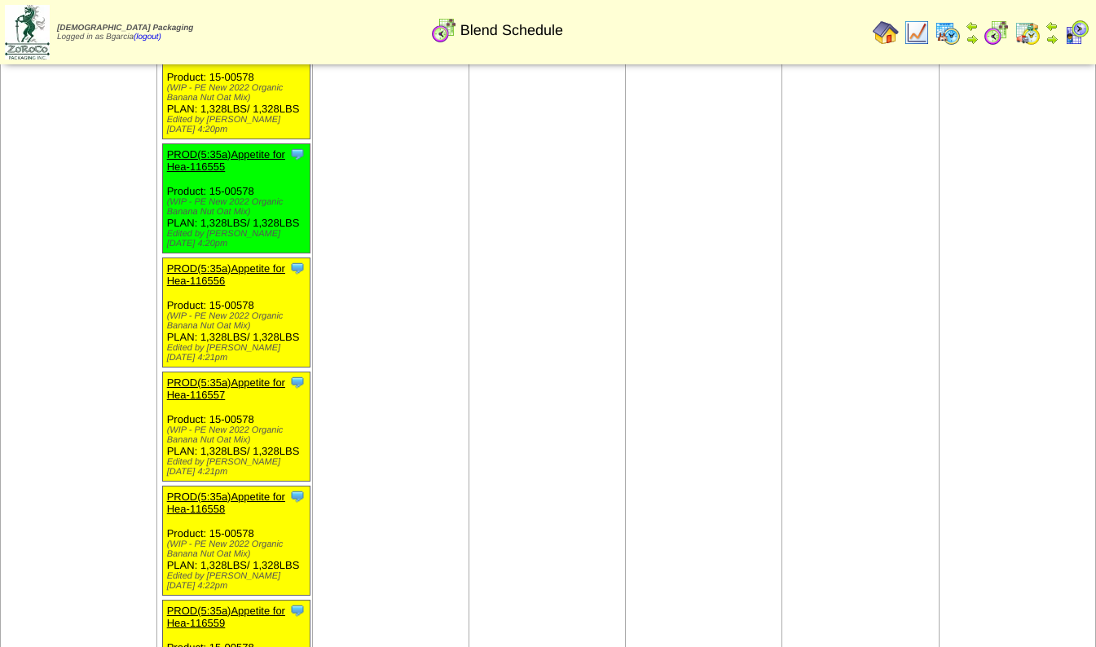
scroll to position [2159, 0]
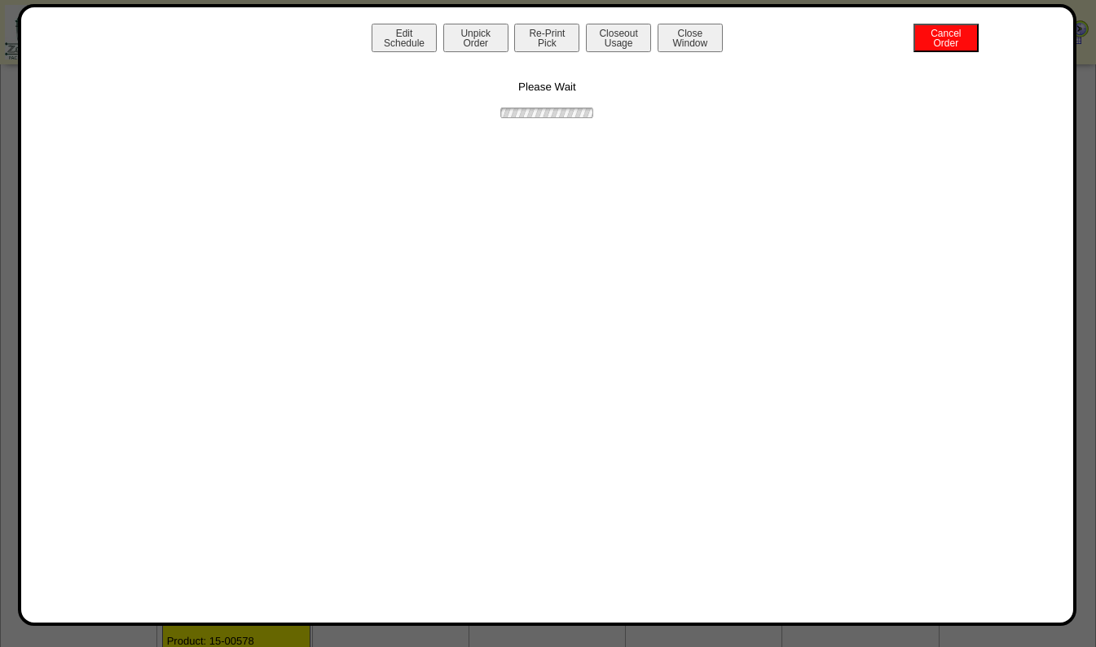
click at [529, 43] on button "Re-Print Pick" at bounding box center [546, 38] width 65 height 29
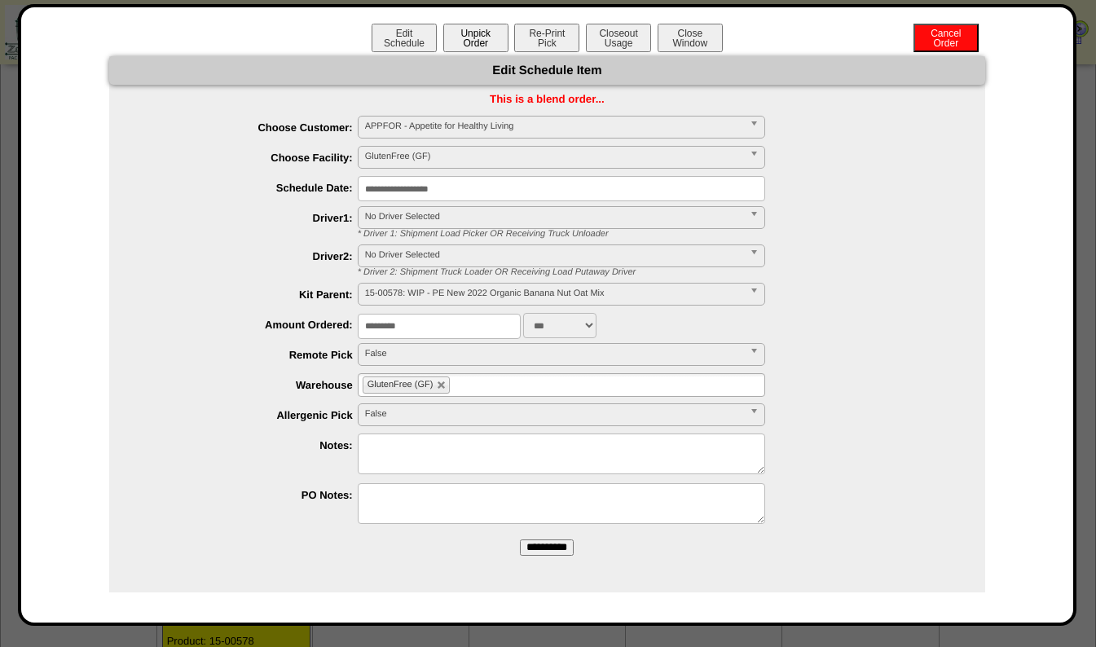
click at [480, 32] on button "Unpick Order" at bounding box center [475, 38] width 65 height 29
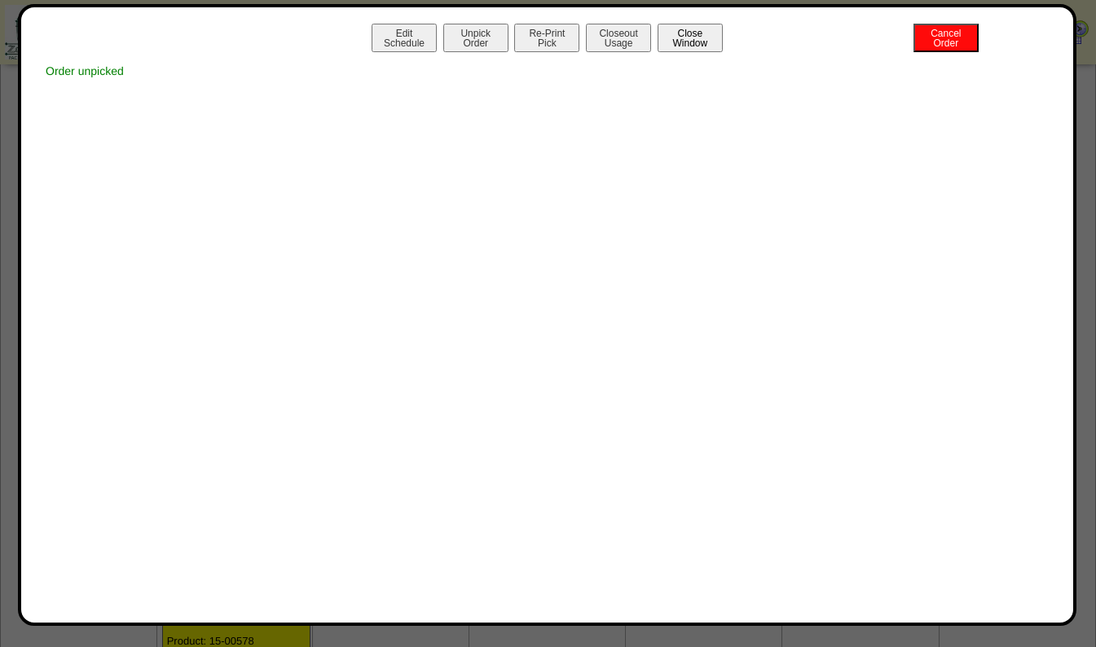
click at [690, 31] on button "Close Window" at bounding box center [690, 38] width 65 height 29
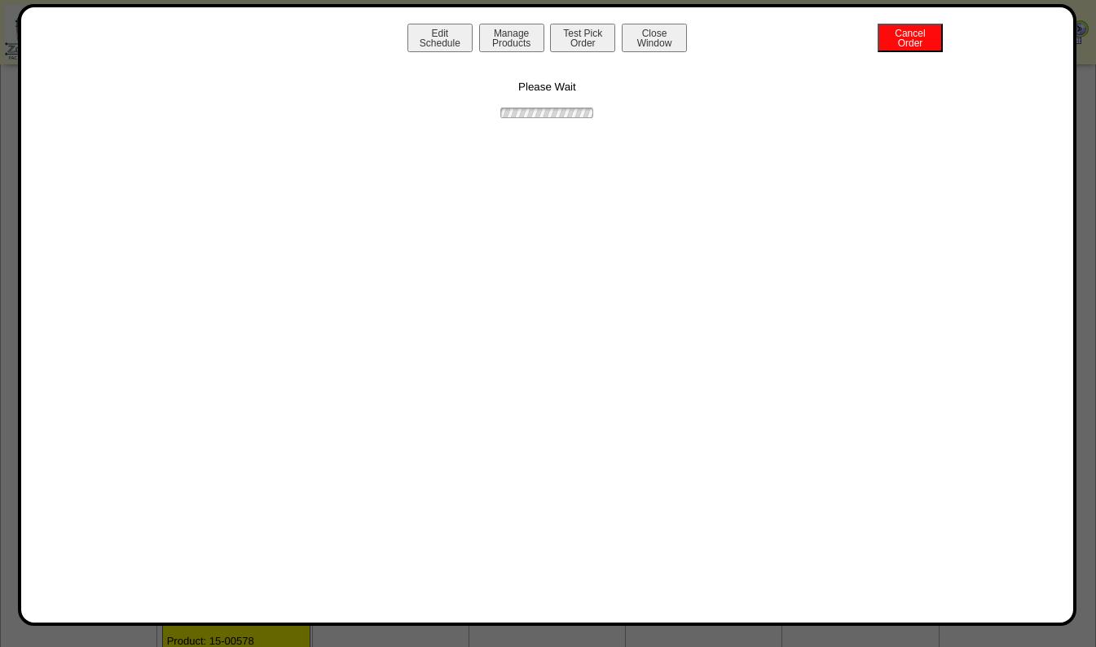
click at [707, 24] on div "Edit Schedule Manage Products Test Pick Order Cancel Order Close Window" at bounding box center [547, 40] width 1020 height 33
click at [675, 27] on button "Close Window" at bounding box center [654, 38] width 65 height 29
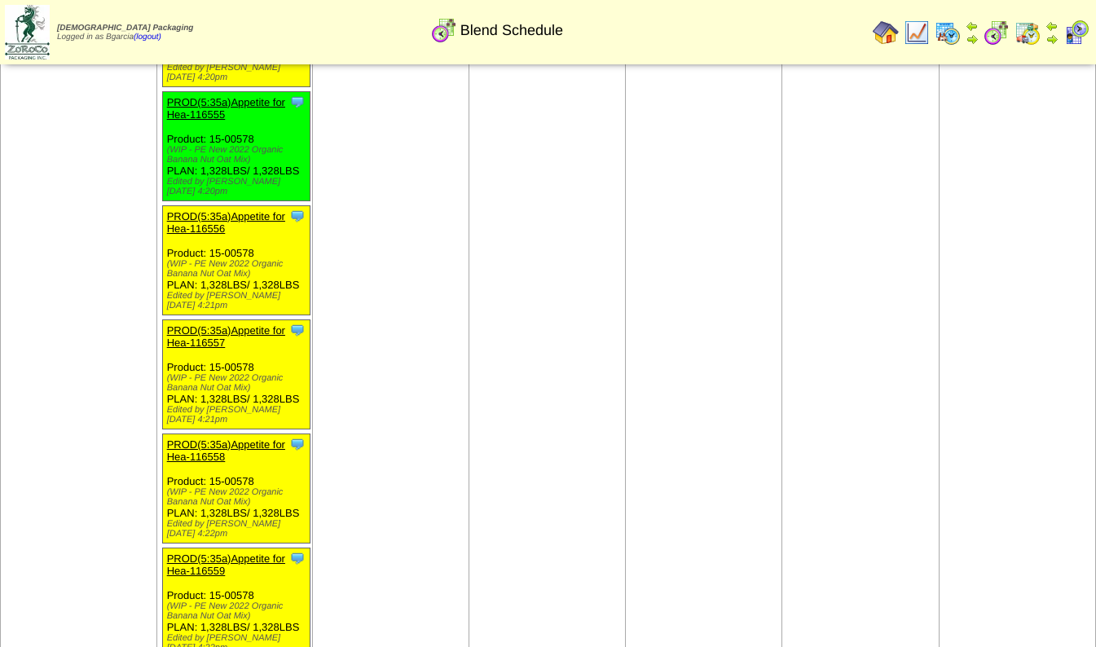
scroll to position [2210, 0]
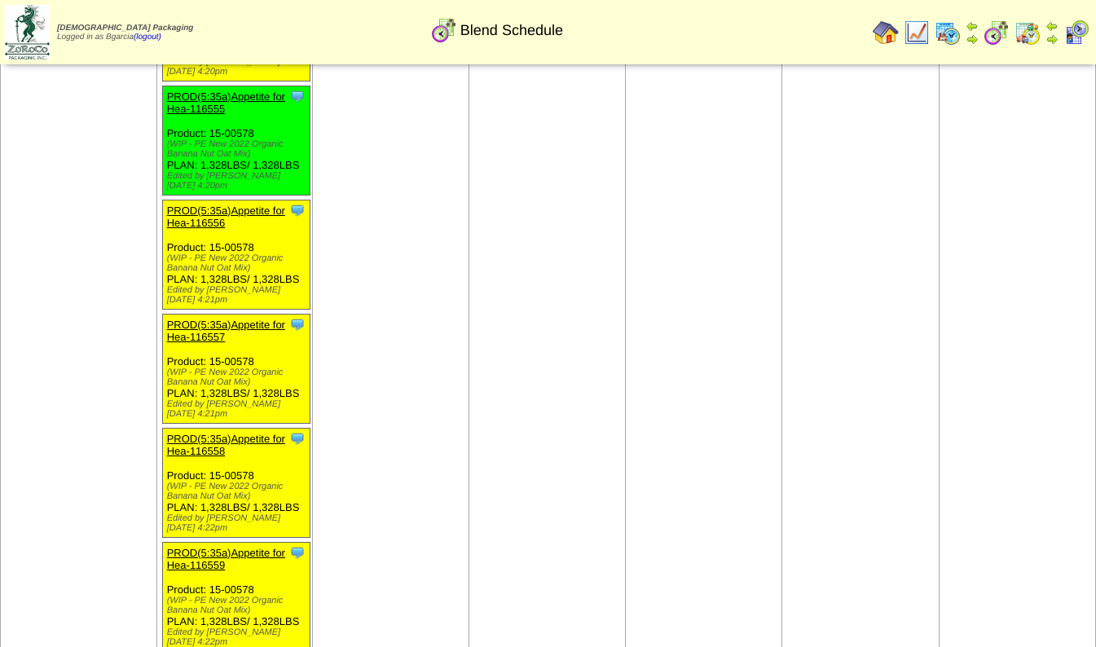
click at [210, 547] on link "PROD(5:35a)Appetite for Hea-116559" at bounding box center [226, 559] width 118 height 24
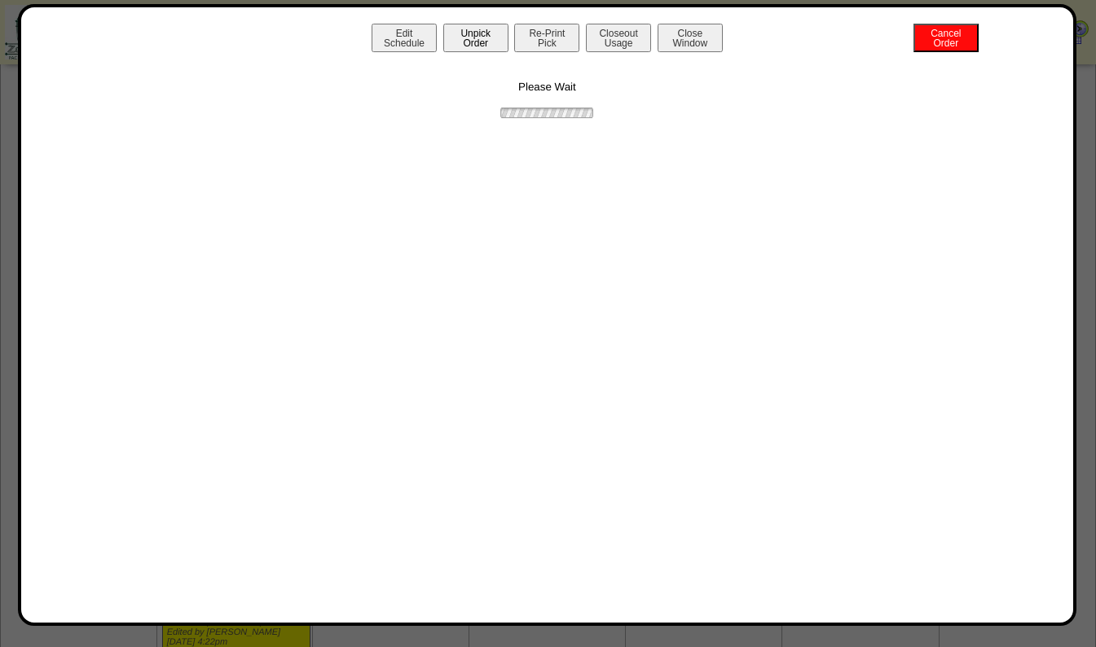
click at [484, 33] on button "Unpick Order" at bounding box center [475, 38] width 65 height 29
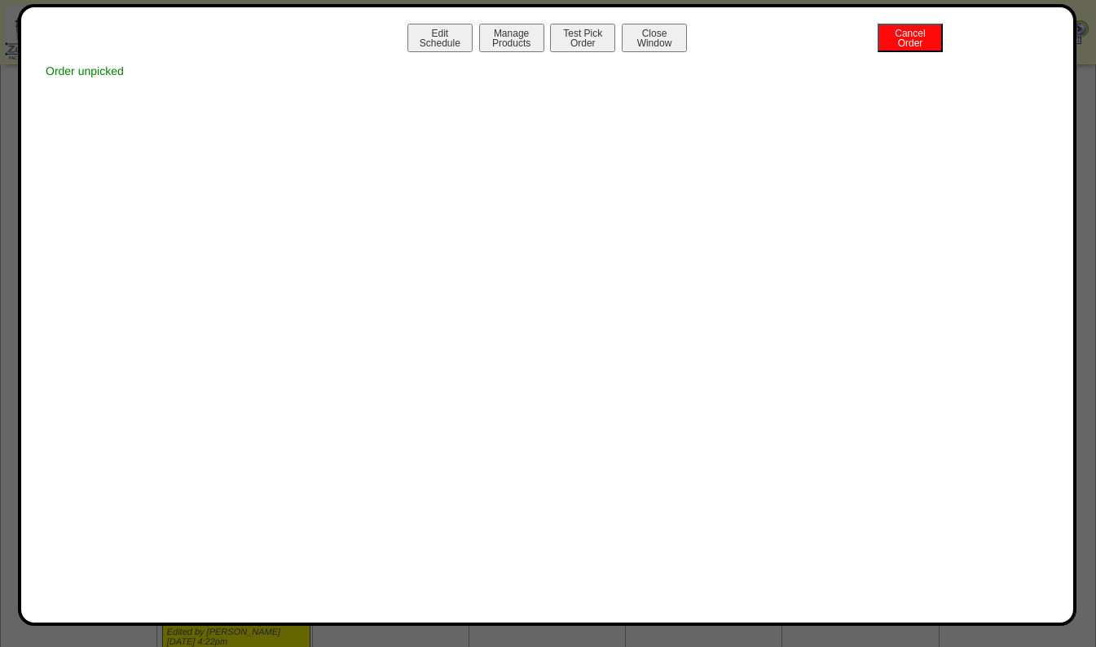
click at [662, 46] on button "Close Window" at bounding box center [654, 38] width 65 height 29
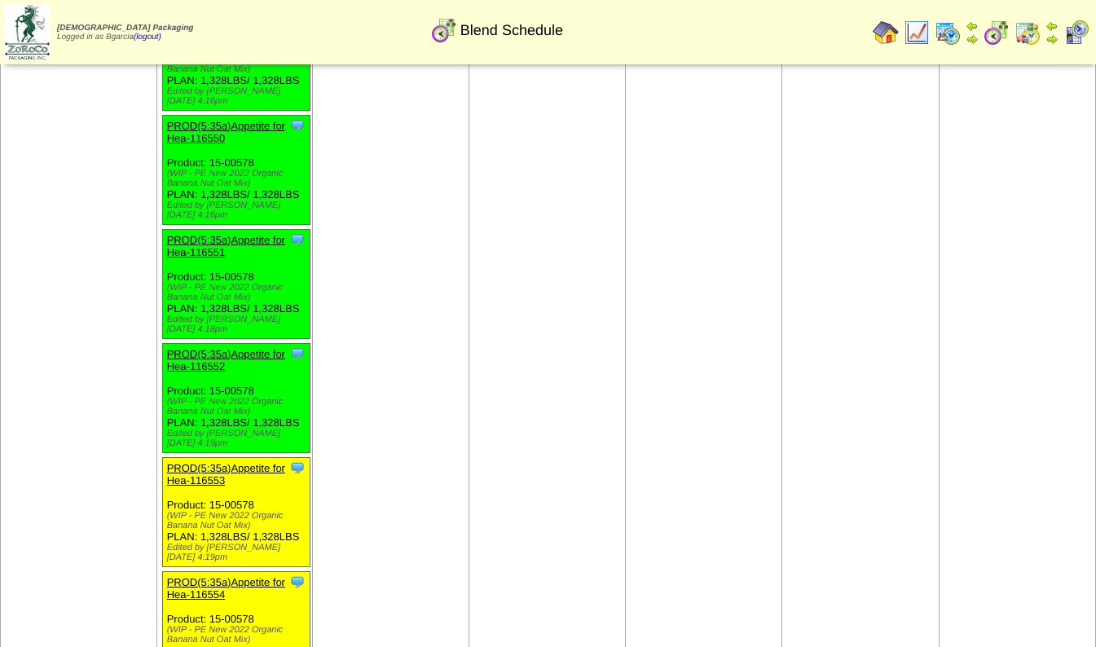
scroll to position [1610, 0]
click at [187, 459] on div "Clone Item PROD(5:35a)Appetite for Hea-116553 Appetite for Healthy Living Sched…" at bounding box center [236, 513] width 148 height 109
click at [187, 463] on link "PROD(5:35a)Appetite for Hea-116553" at bounding box center [226, 475] width 118 height 24
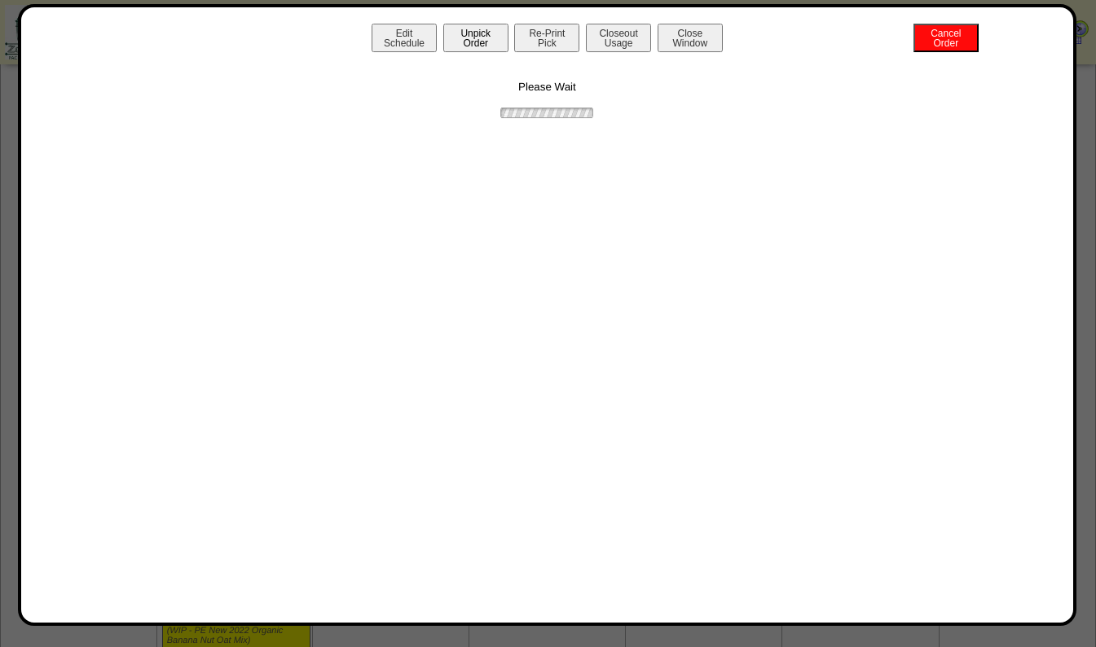
click at [481, 34] on button "Unpick Order" at bounding box center [475, 38] width 65 height 29
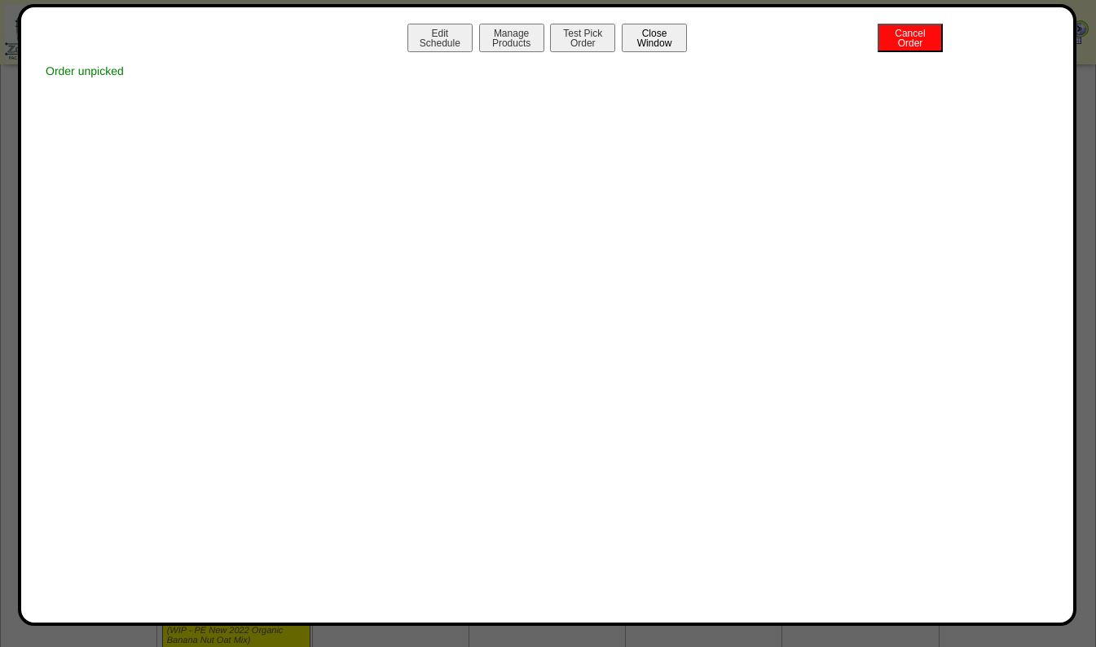
click at [681, 40] on button "Close Window" at bounding box center [654, 38] width 65 height 29
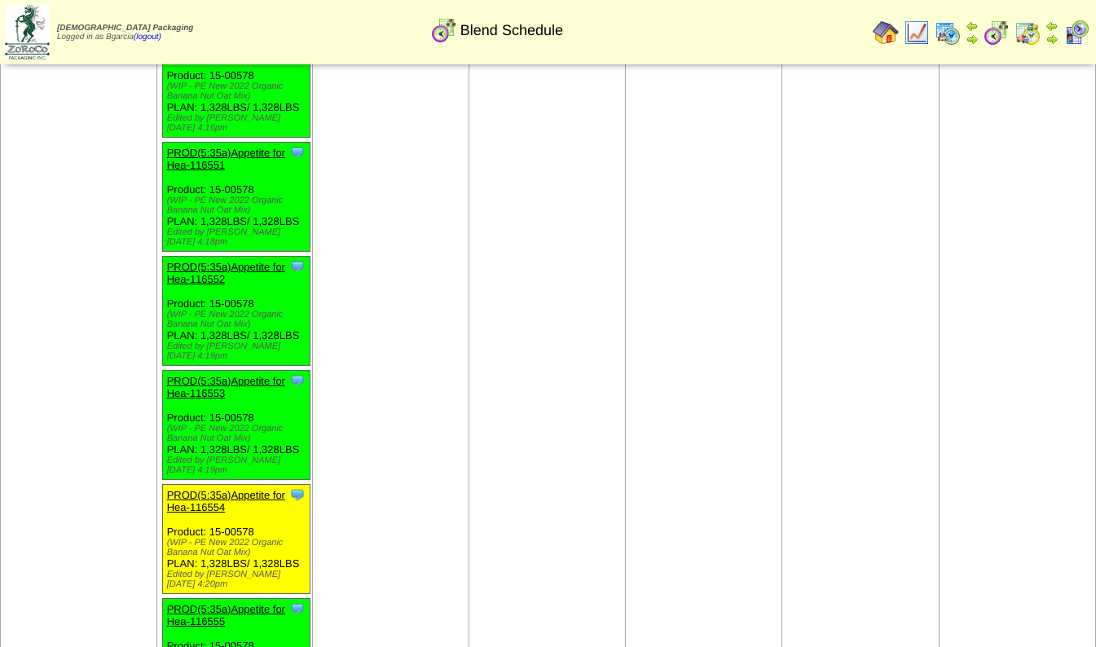
scroll to position [1695, 0]
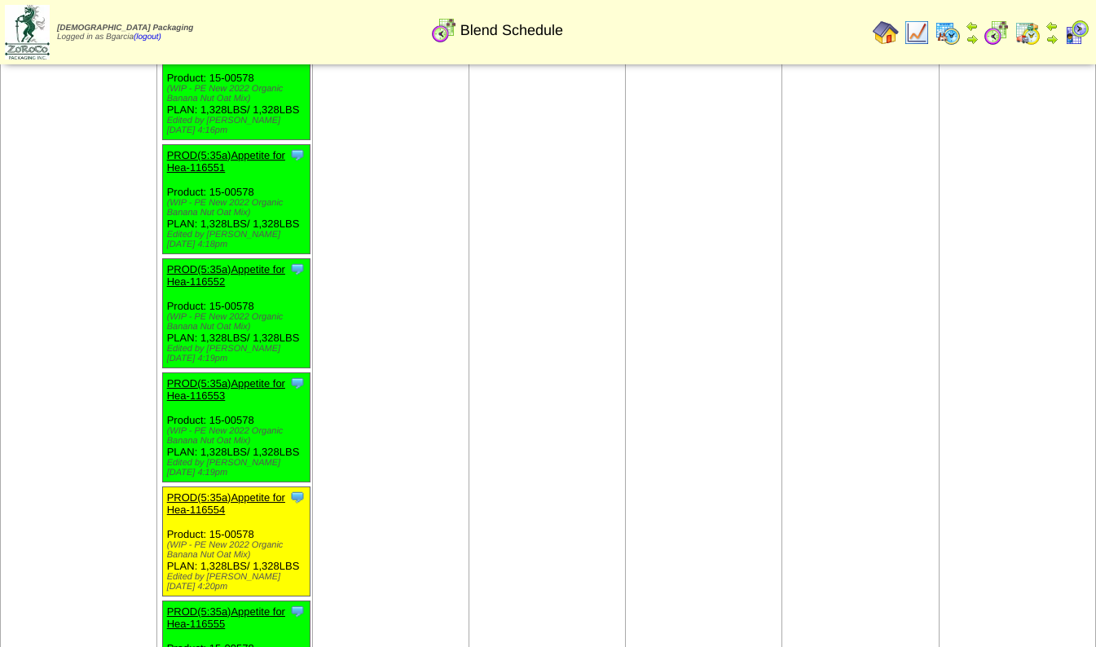
click at [197, 491] on link "PROD(5:35a)Appetite for Hea-116554" at bounding box center [226, 503] width 118 height 24
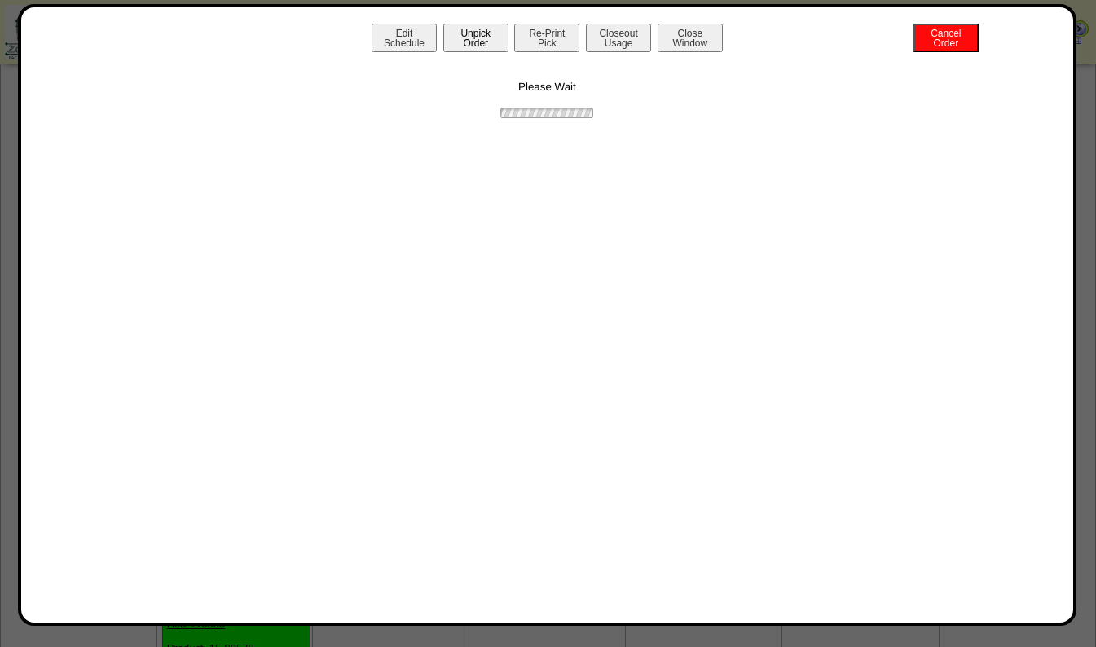
click at [482, 34] on button "Unpick Order" at bounding box center [475, 38] width 65 height 29
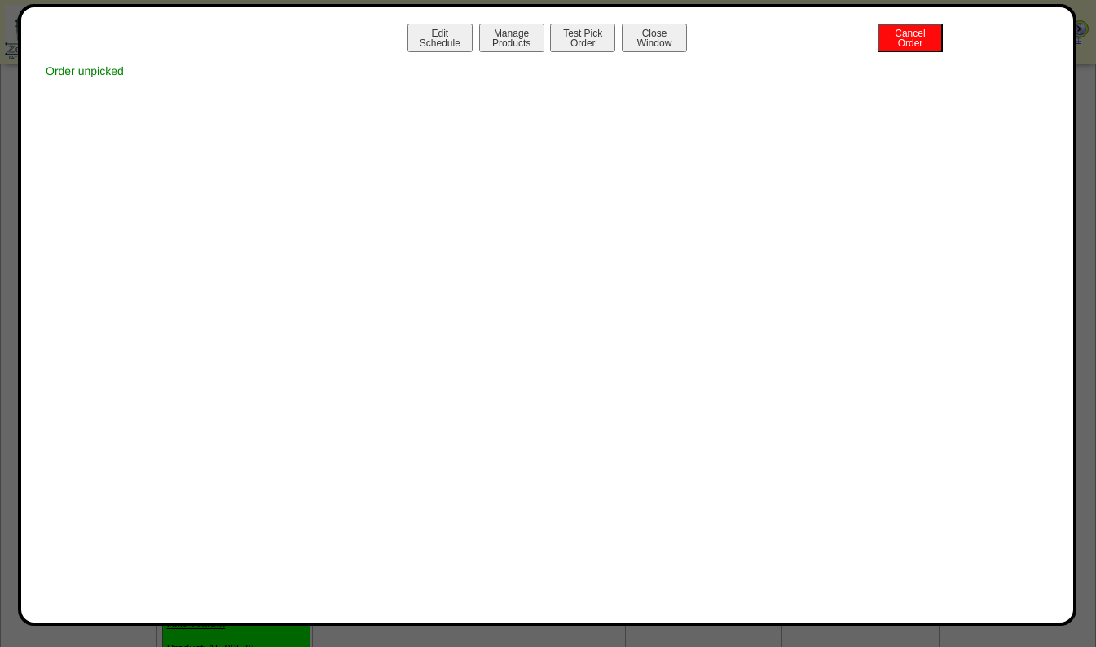
click at [671, 43] on button "Close Window" at bounding box center [654, 38] width 65 height 29
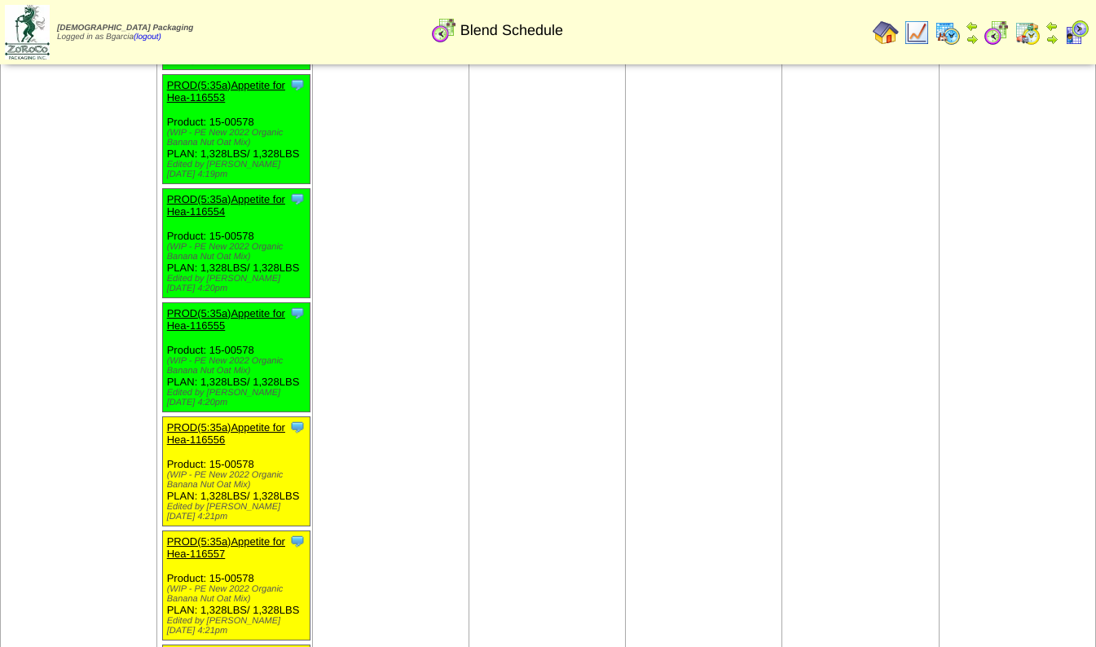
scroll to position [1984, 0]
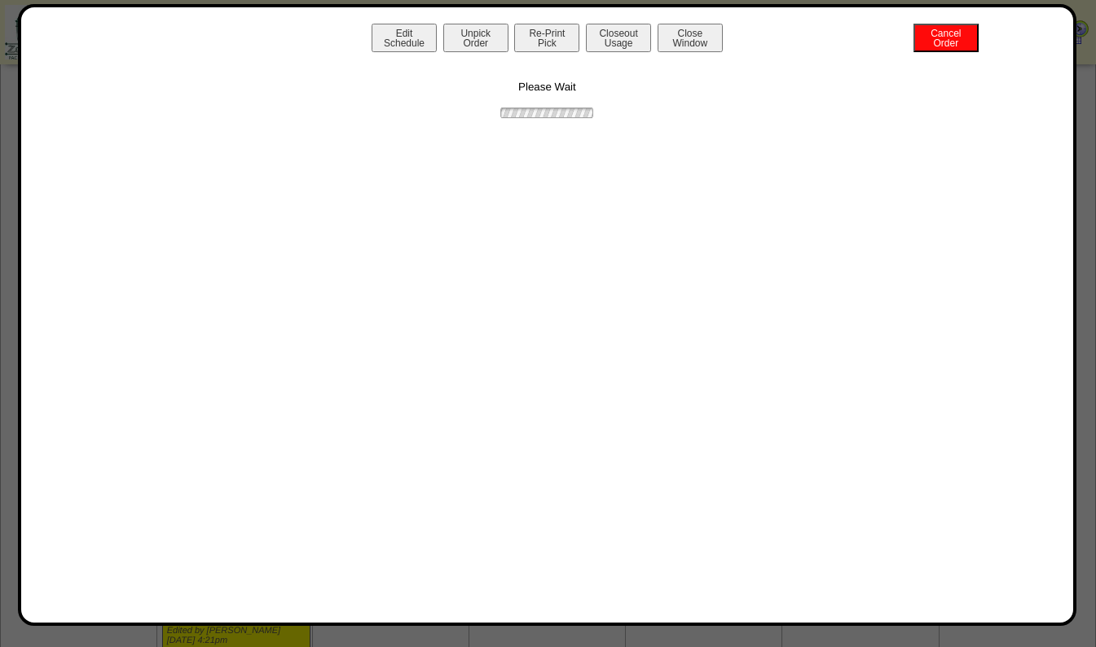
click at [481, 42] on button "Unpick Order" at bounding box center [475, 38] width 65 height 29
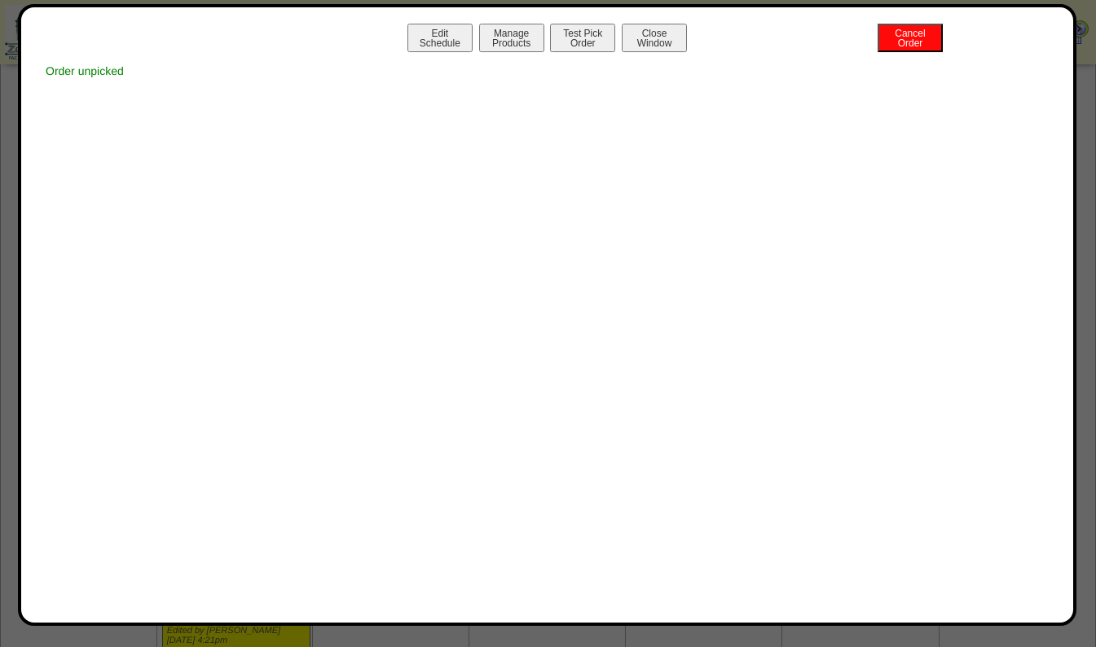
click at [676, 29] on button "Close Window" at bounding box center [654, 38] width 65 height 29
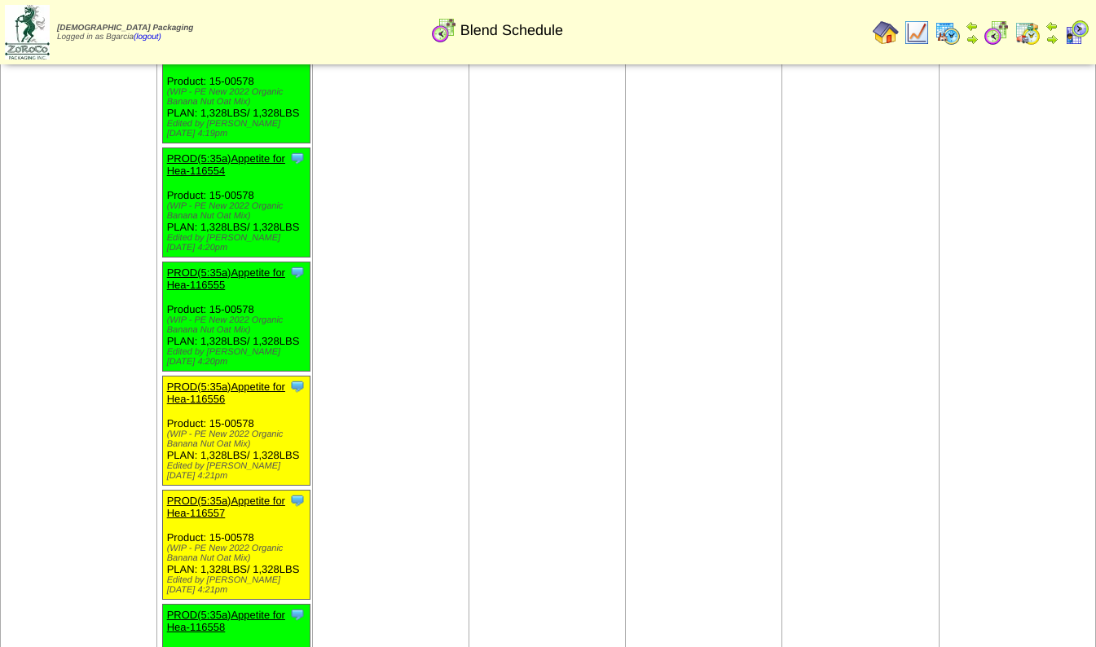
scroll to position [2034, 0]
click at [198, 495] on link "PROD(5:35a)Appetite for Hea-116557" at bounding box center [226, 507] width 118 height 24
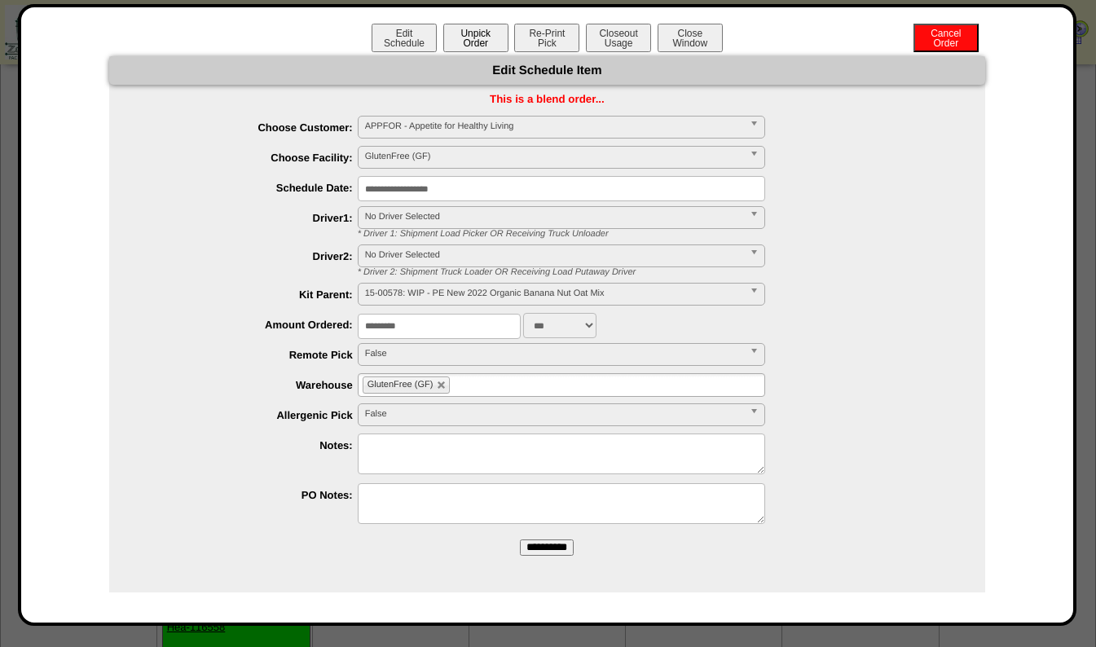
click at [481, 37] on button "Unpick Order" at bounding box center [475, 38] width 65 height 29
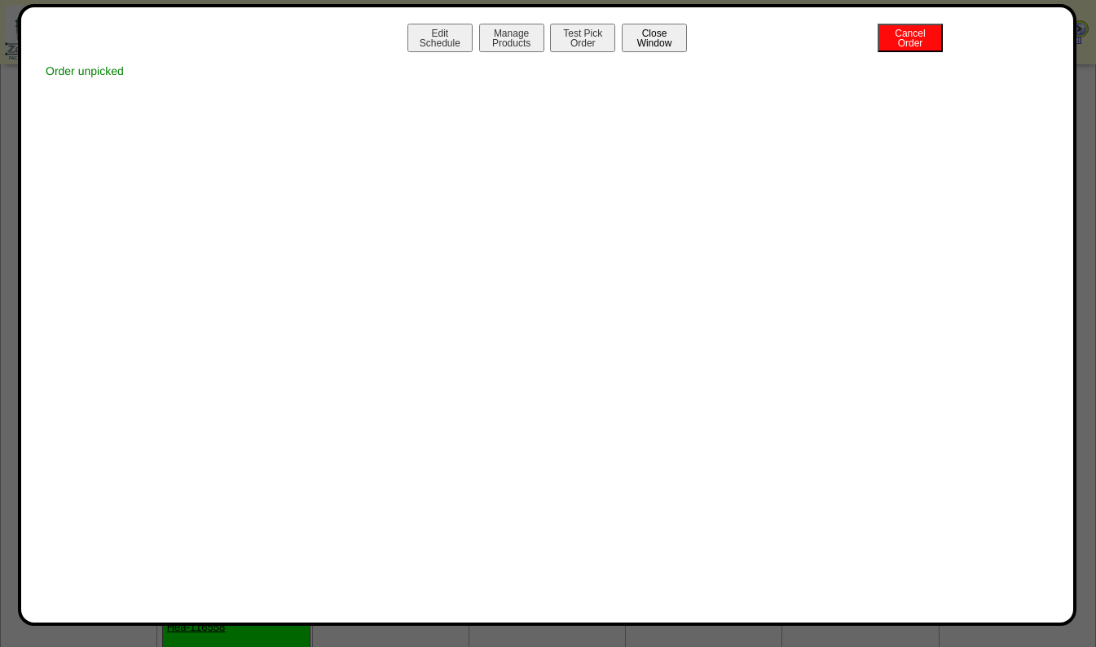
click at [662, 43] on button "Close Window" at bounding box center [654, 38] width 65 height 29
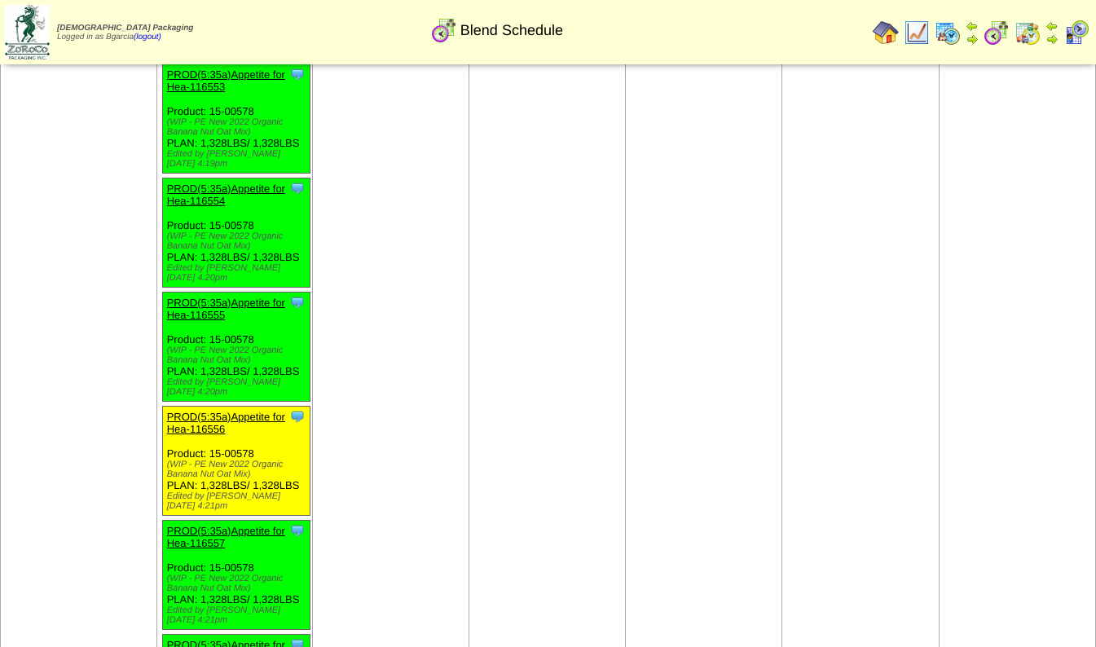
scroll to position [1995, 0]
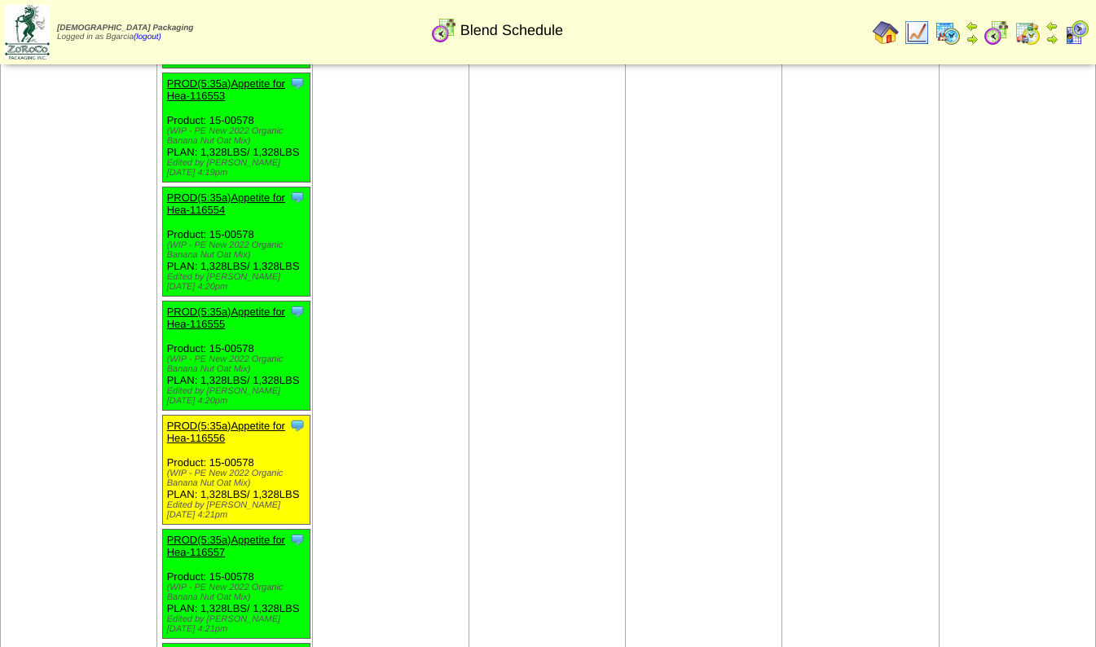
click at [201, 420] on link "PROD(5:35a)Appetite for Hea-116556" at bounding box center [226, 432] width 118 height 24
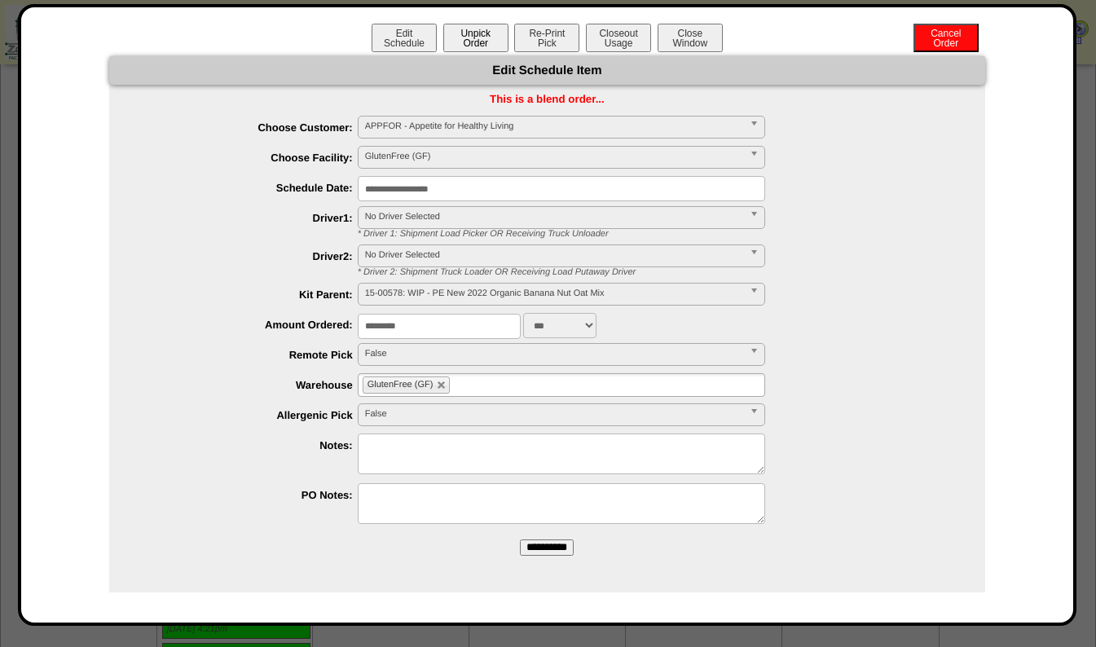
click at [465, 32] on button "Unpick Order" at bounding box center [475, 38] width 65 height 29
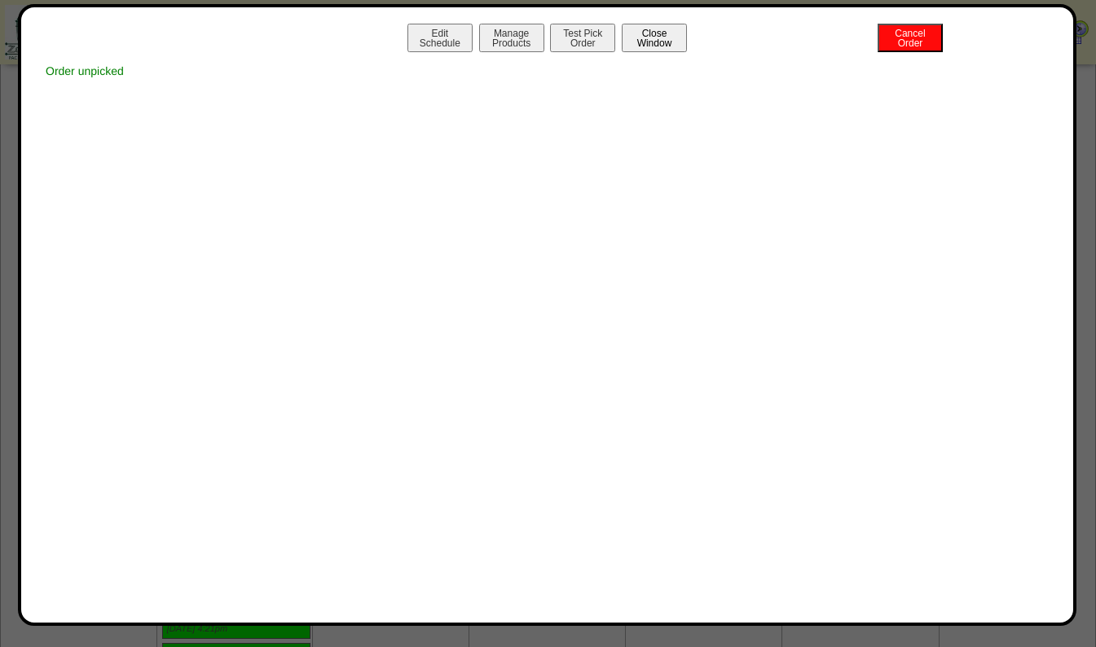
click at [672, 42] on button "Close Window" at bounding box center [654, 38] width 65 height 29
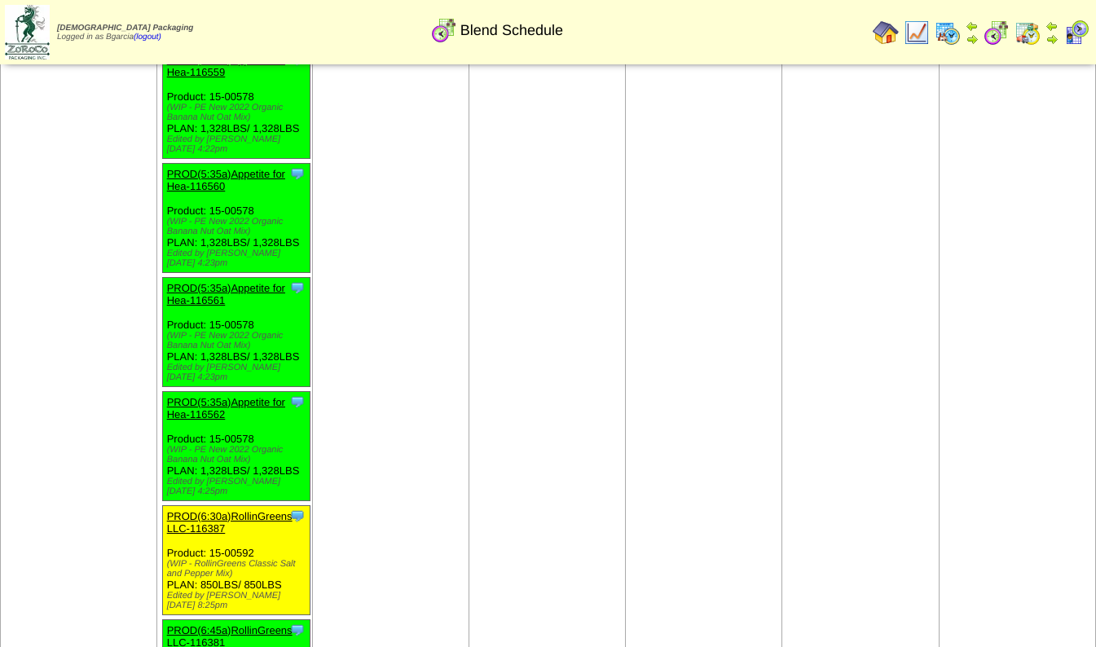
scroll to position [2729, 0]
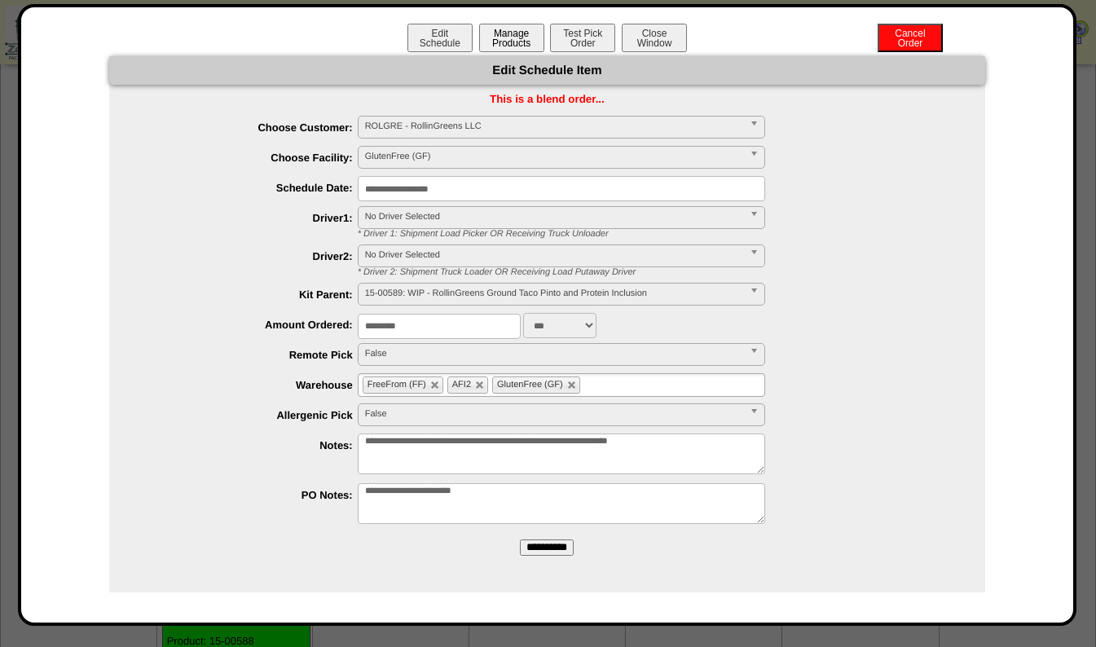
click at [508, 47] on button "Manage Products" at bounding box center [511, 38] width 65 height 29
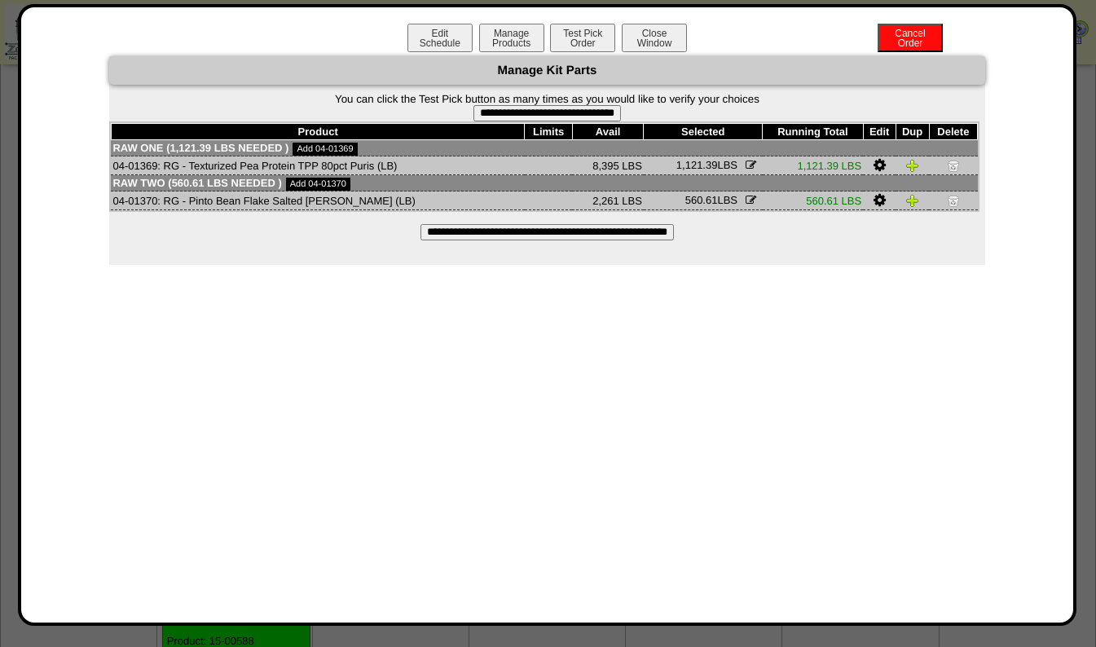
click at [509, 116] on input "**********" at bounding box center [548, 113] width 148 height 16
type input "**********"
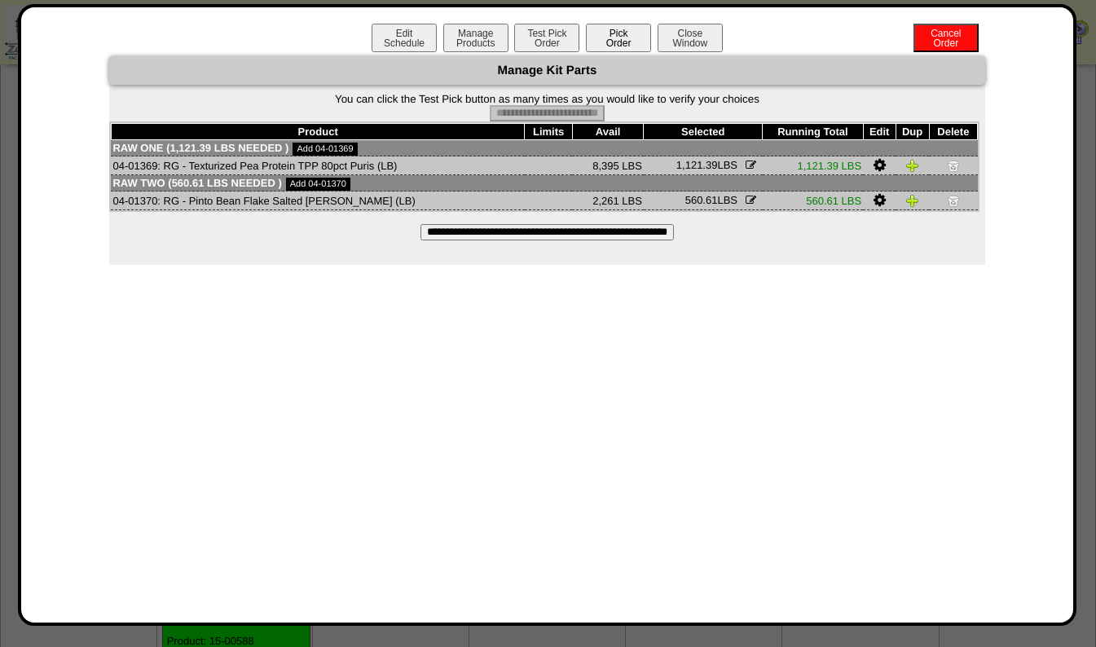
click at [604, 35] on button "Pick Order" at bounding box center [618, 38] width 65 height 29
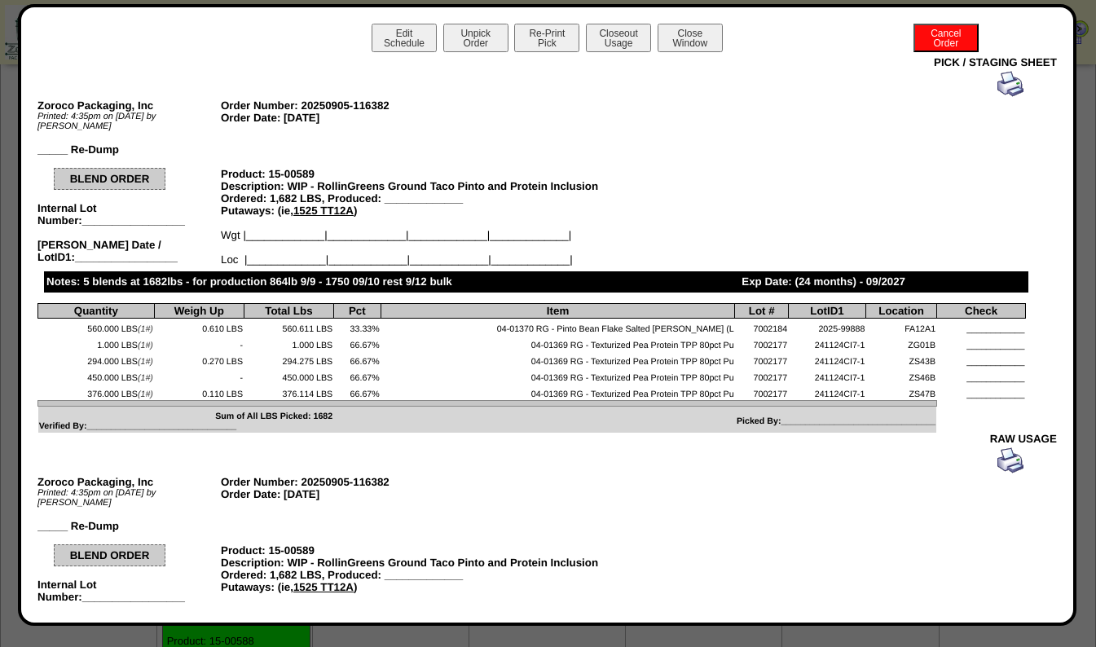
click at [1000, 93] on img at bounding box center [1011, 84] width 26 height 26
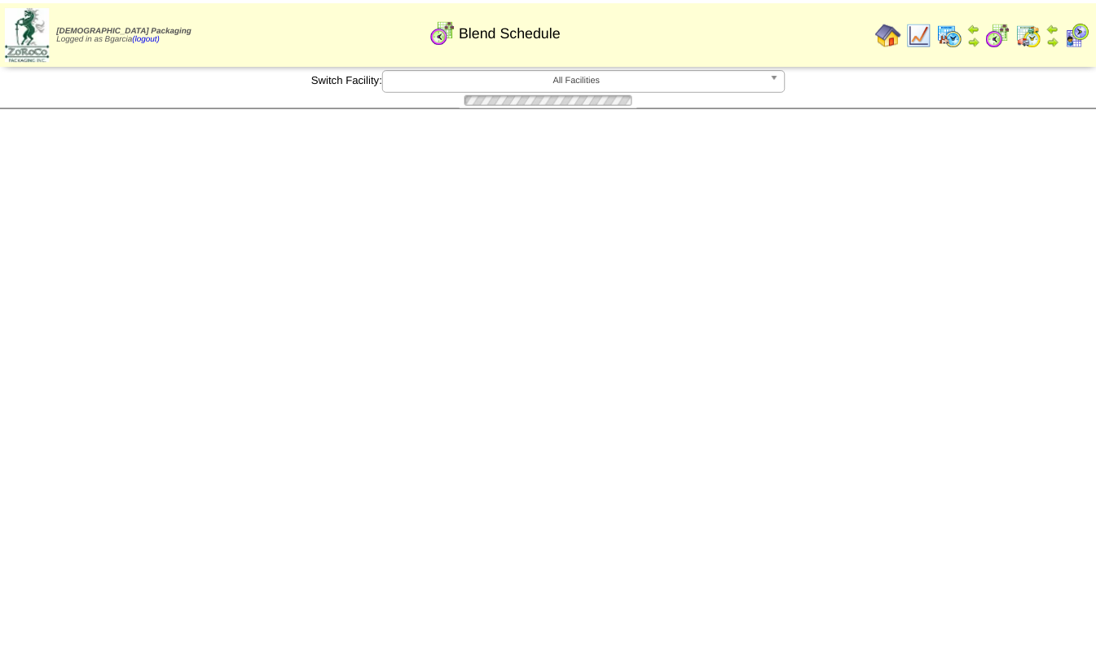
scroll to position [2729, 0]
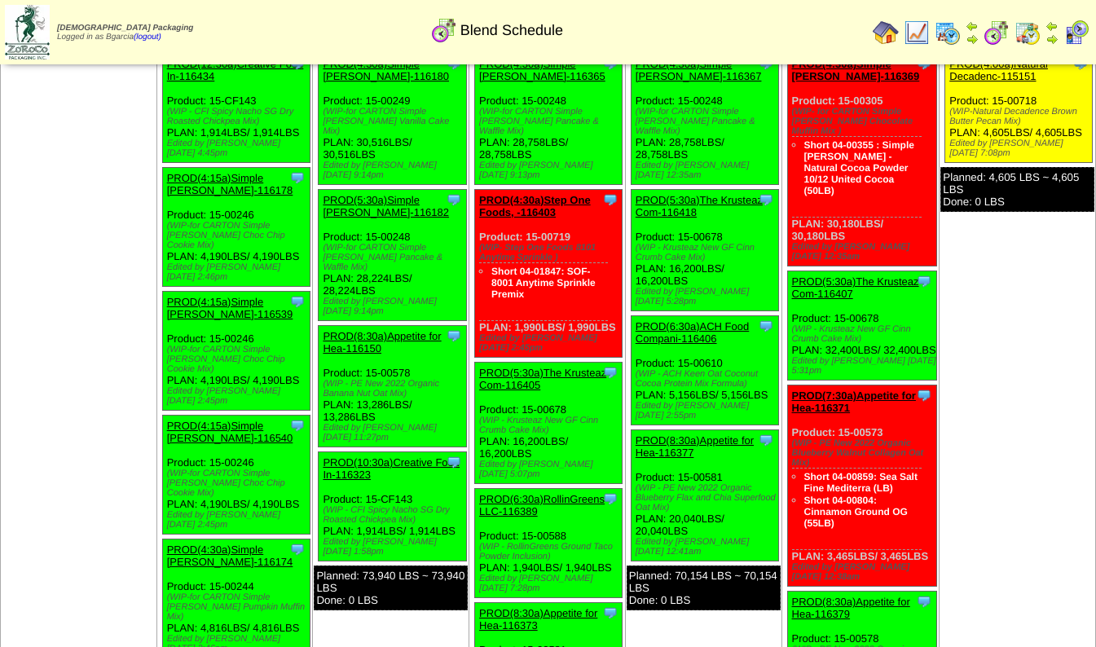
scroll to position [123, 0]
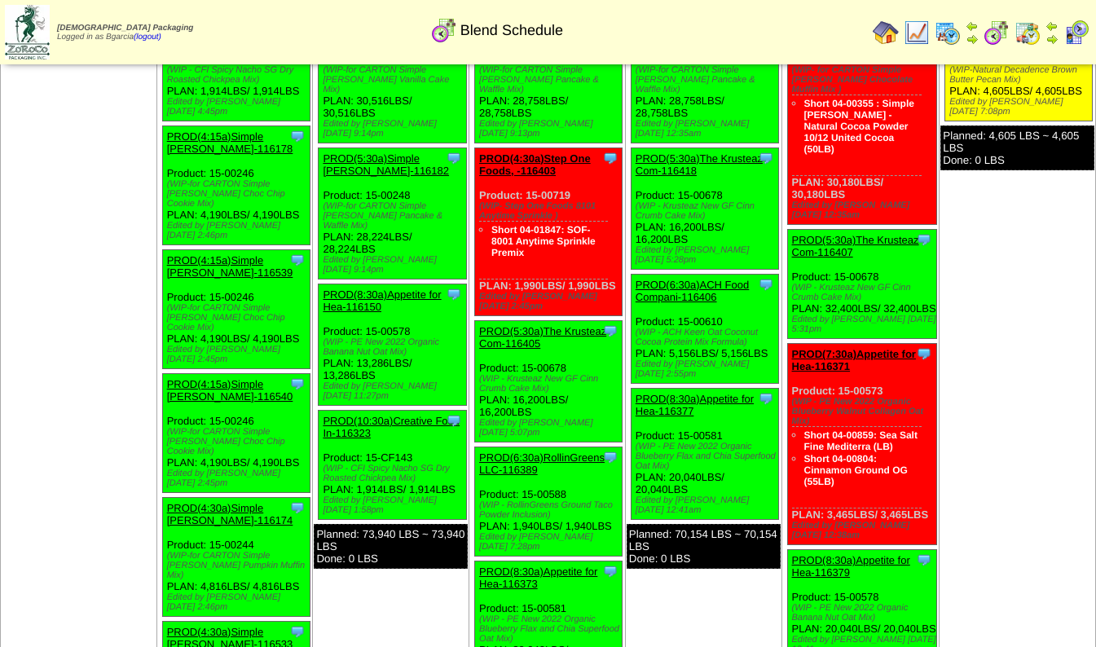
click at [512, 156] on link "PROD(4:30a)Step One Foods, -116403" at bounding box center [535, 164] width 112 height 24
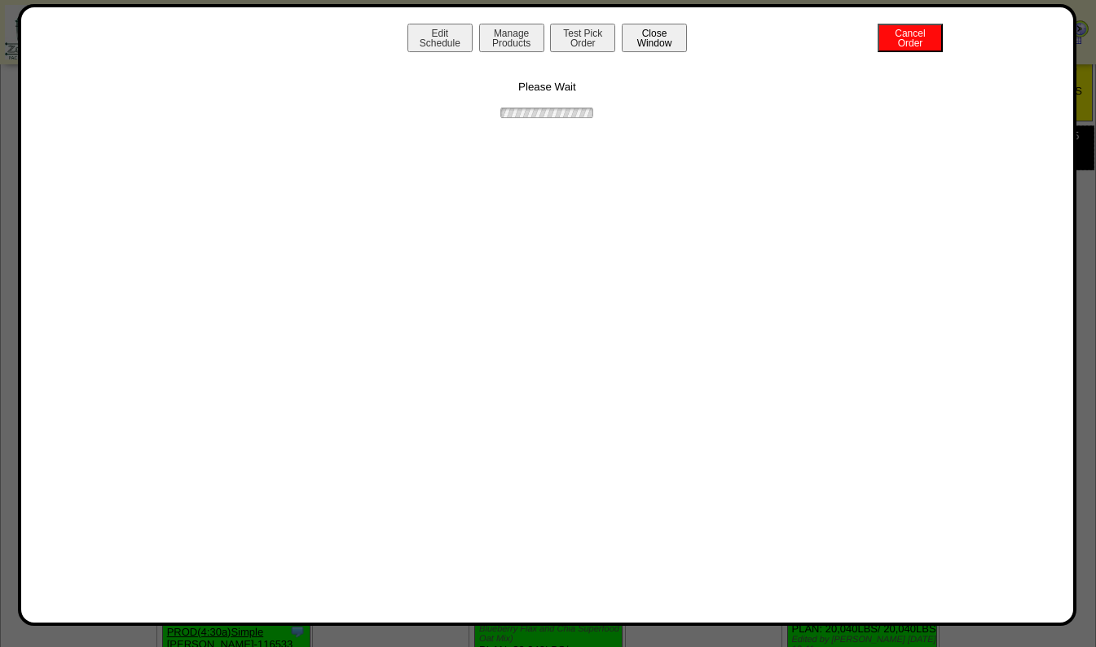
click at [659, 44] on button "Close Window" at bounding box center [654, 38] width 65 height 29
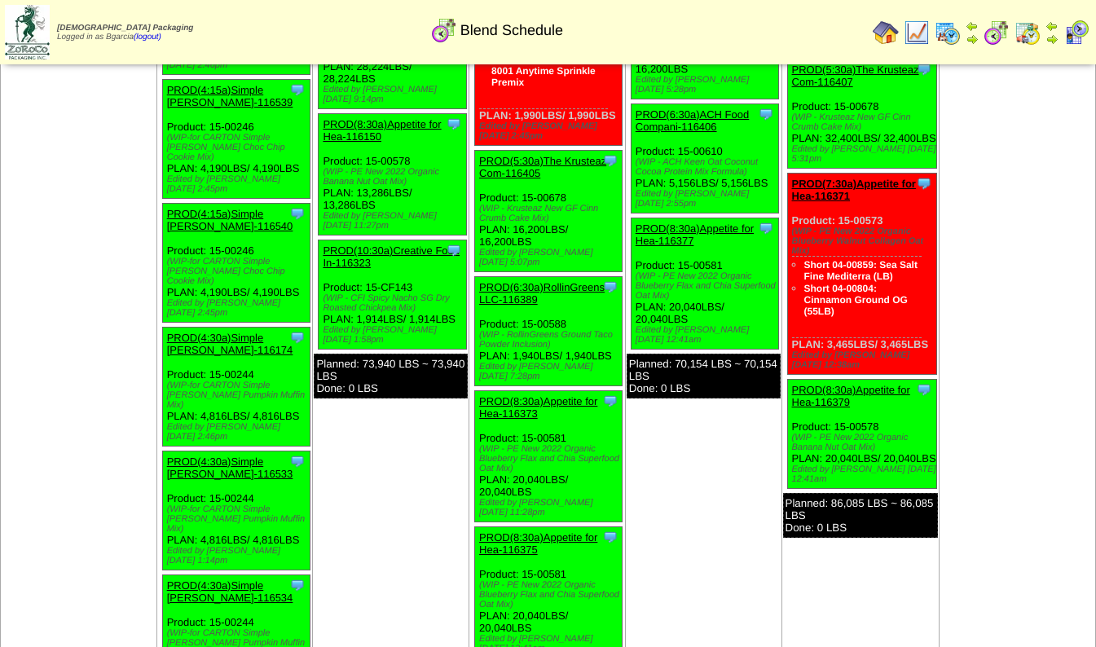
scroll to position [311, 0]
